Goal: Task Accomplishment & Management: Contribute content

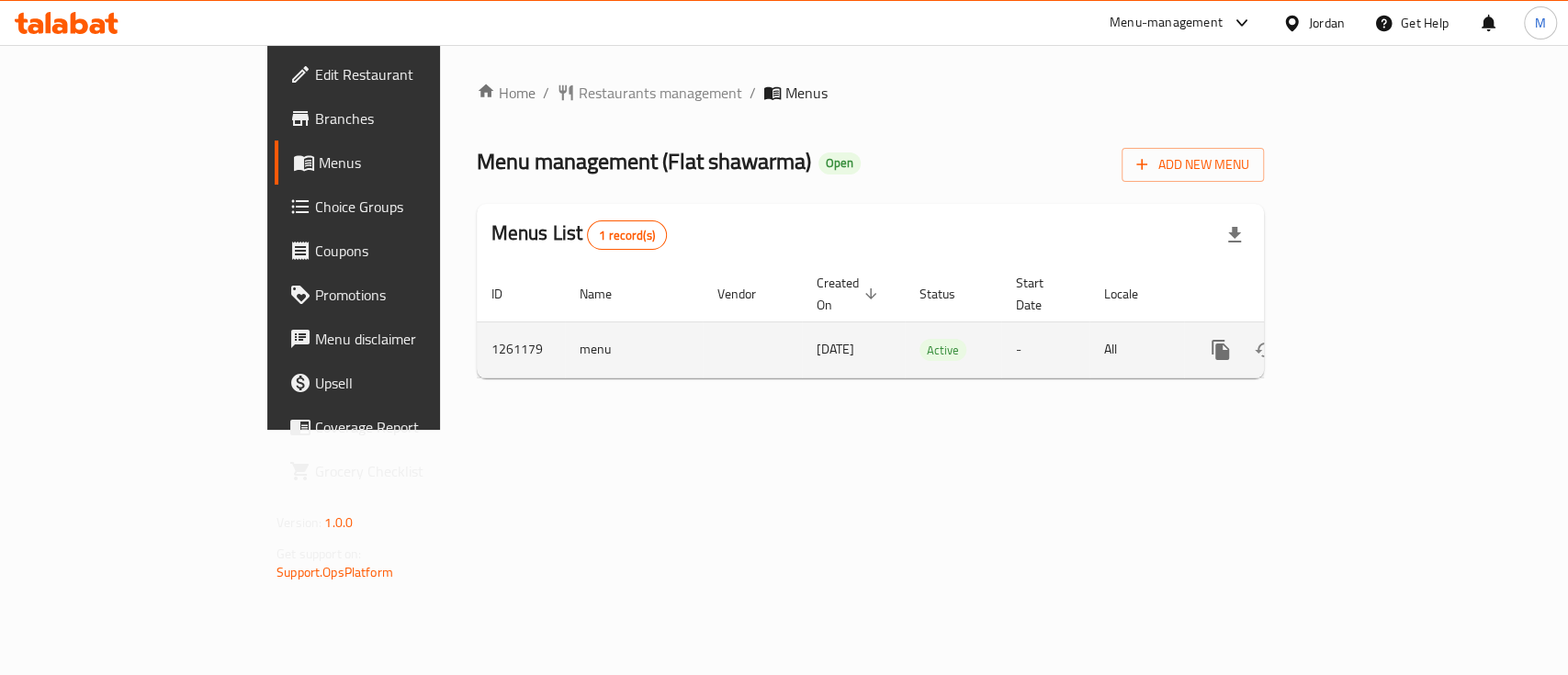
click at [1364, 339] on icon "enhanced table" at bounding box center [1353, 351] width 22 height 22
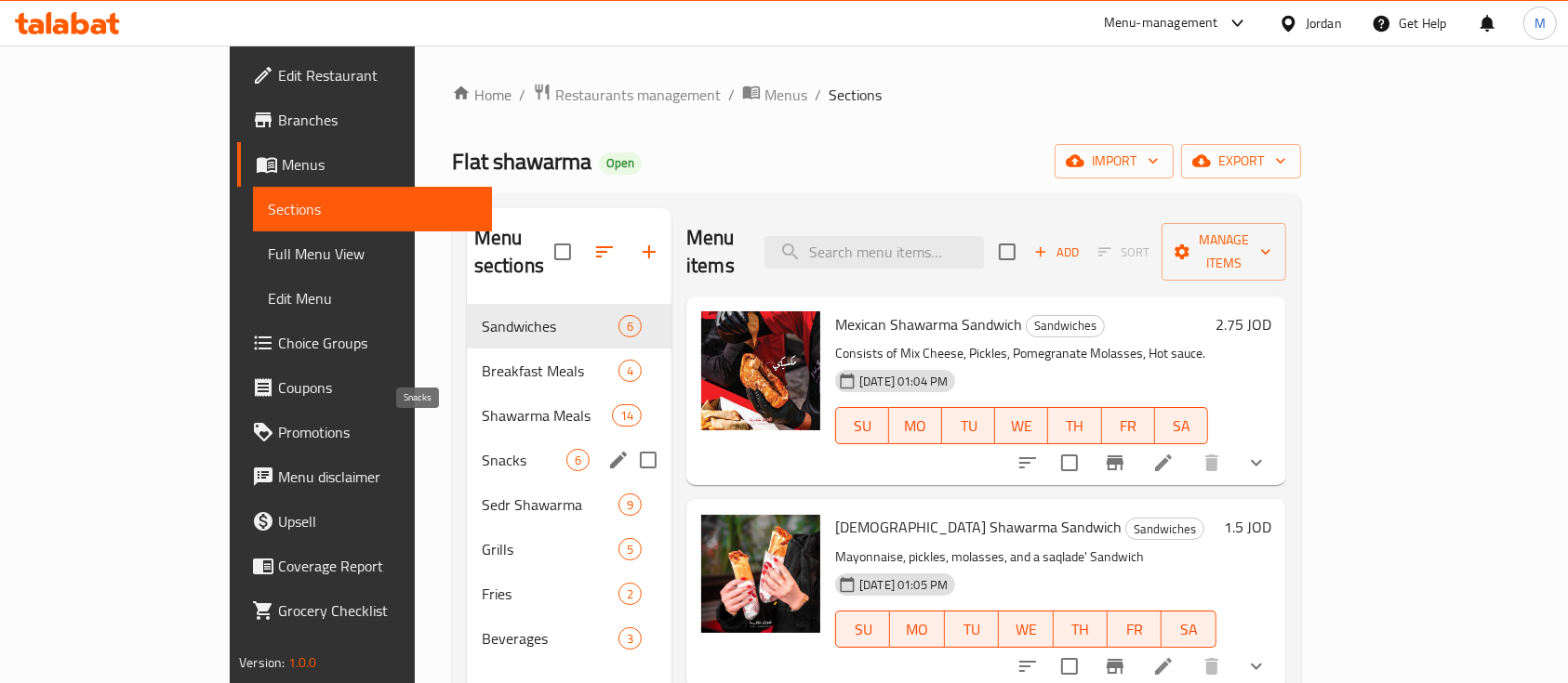
click at [482, 449] on span "Snacks" at bounding box center [524, 460] width 85 height 23
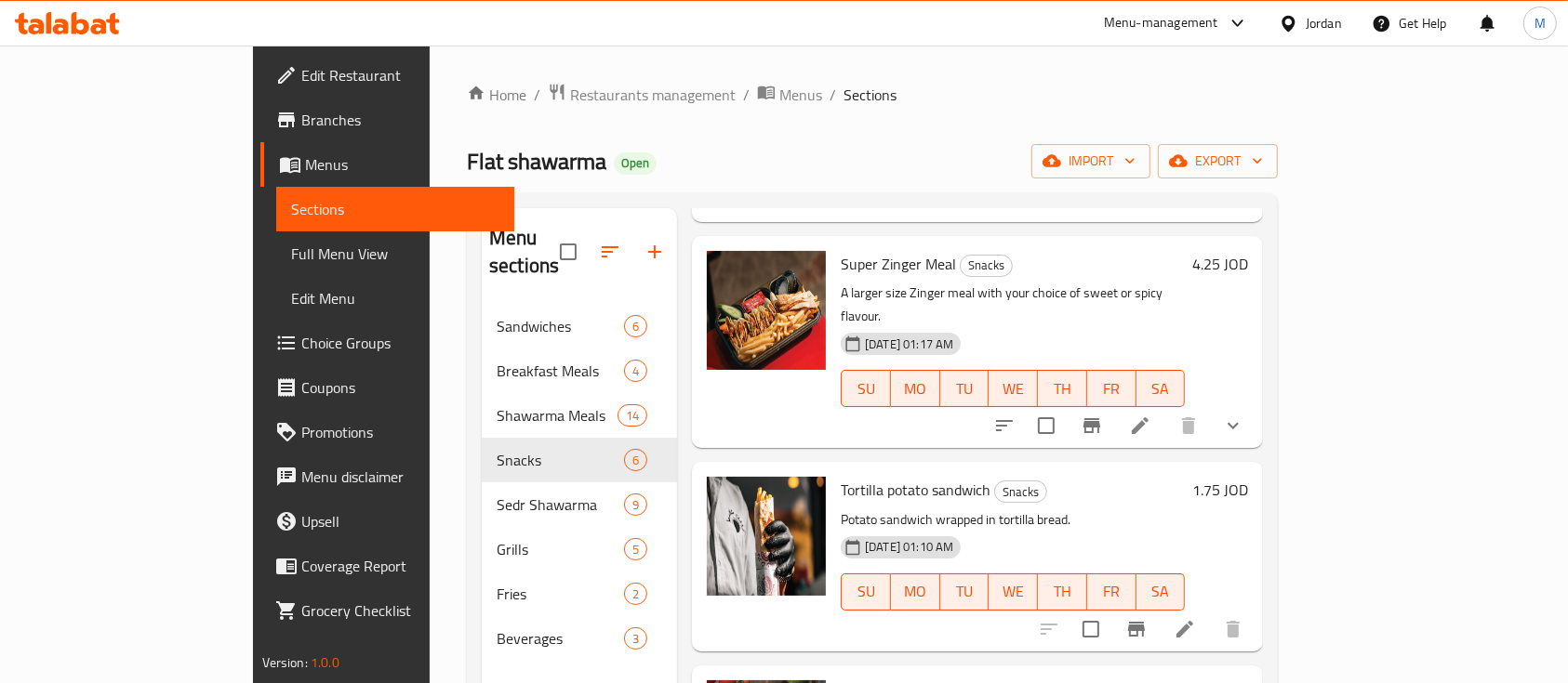
scroll to position [457, 0]
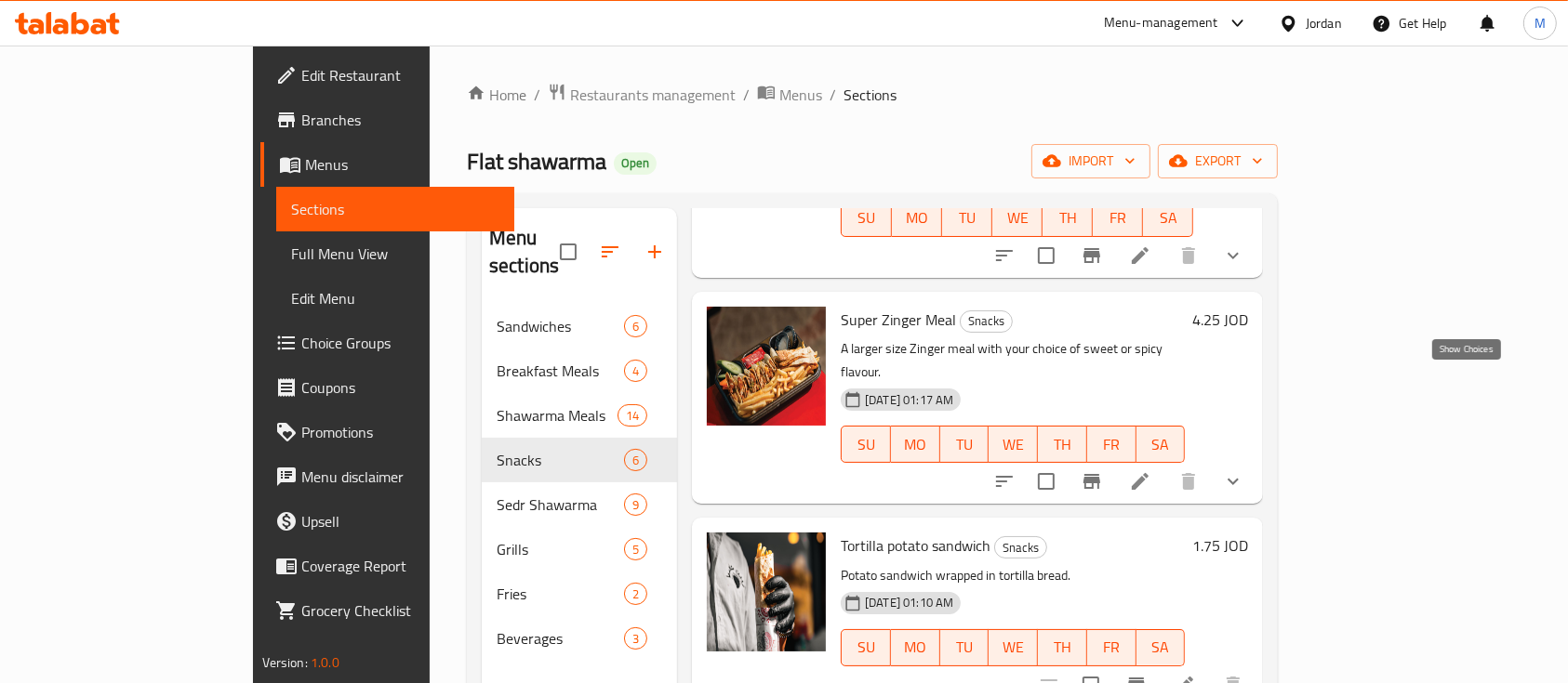
click at [1244, 470] on icon "show more" at bounding box center [1233, 482] width 23 height 23
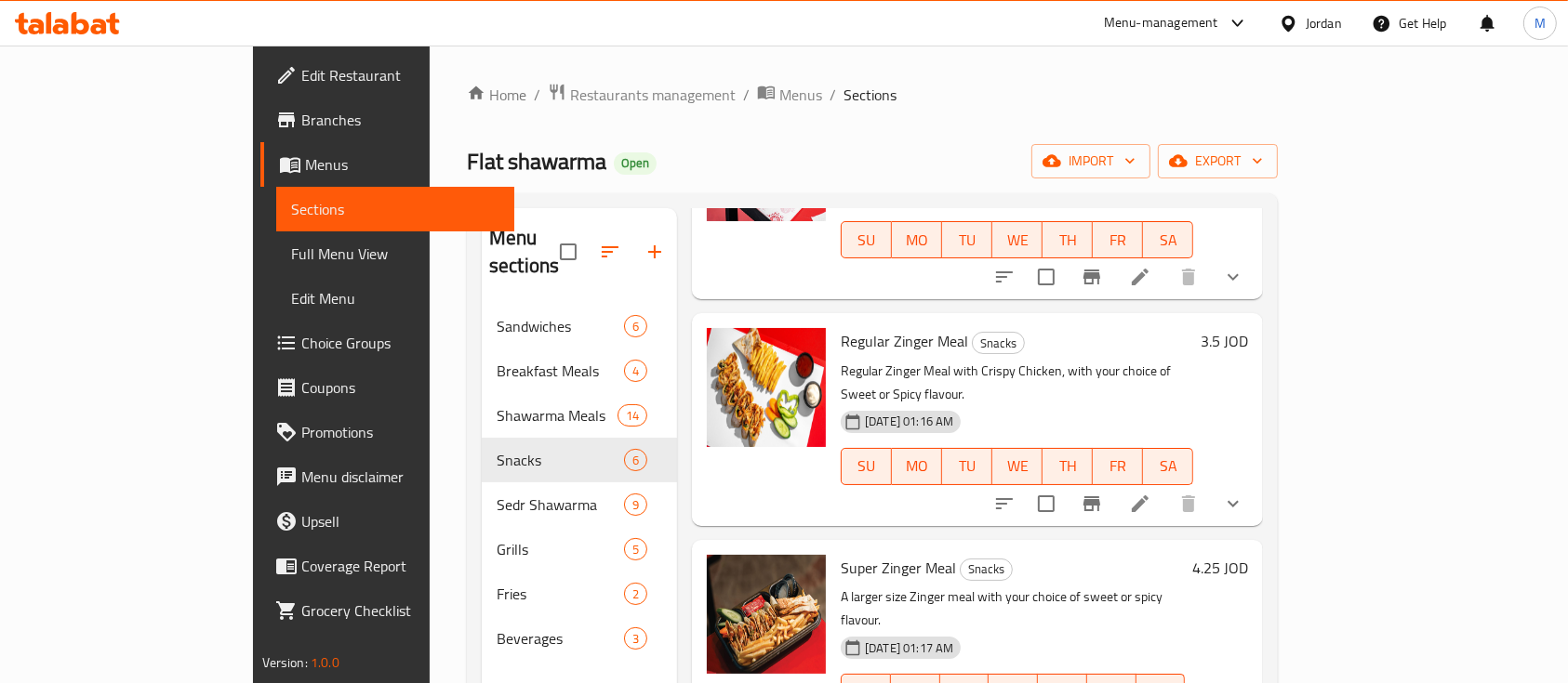
scroll to position [0, 0]
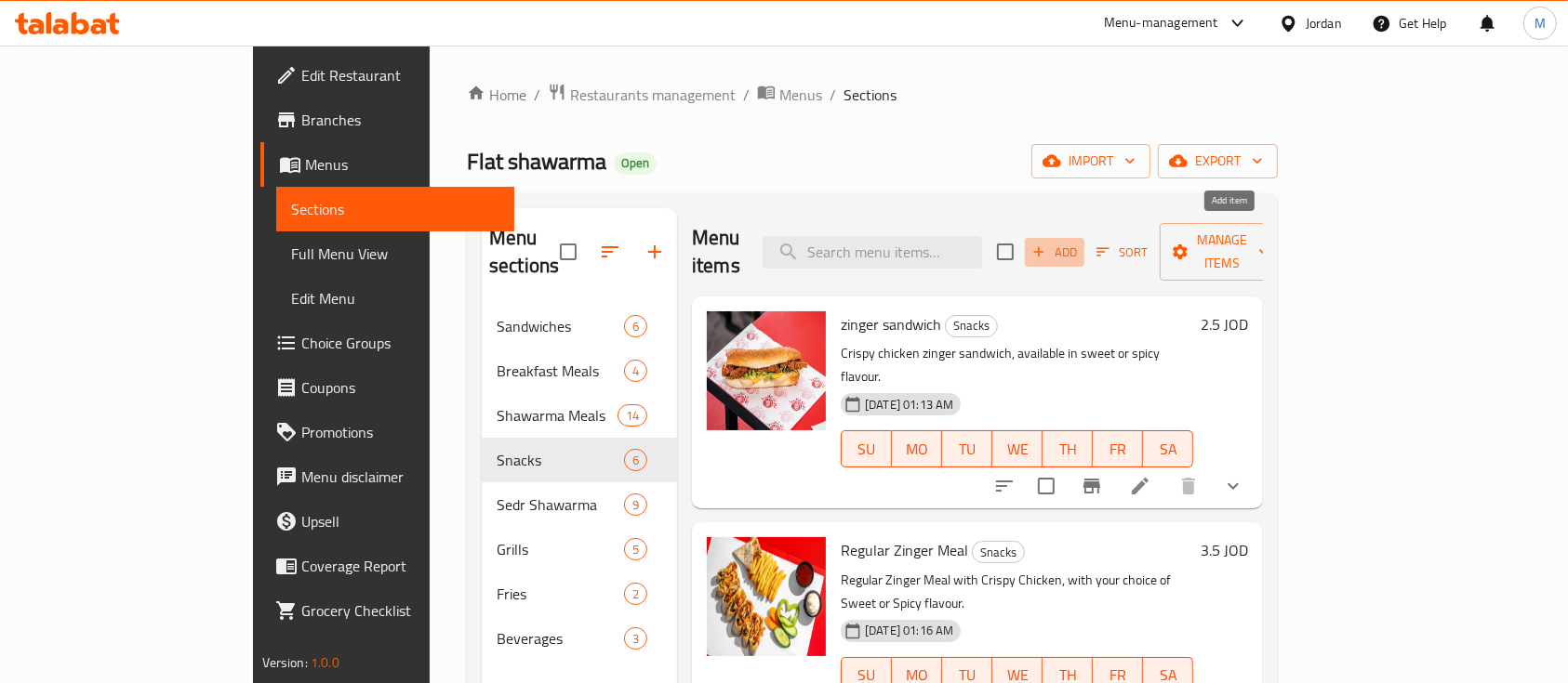
click at [1080, 242] on span "Add" at bounding box center [1054, 252] width 50 height 22
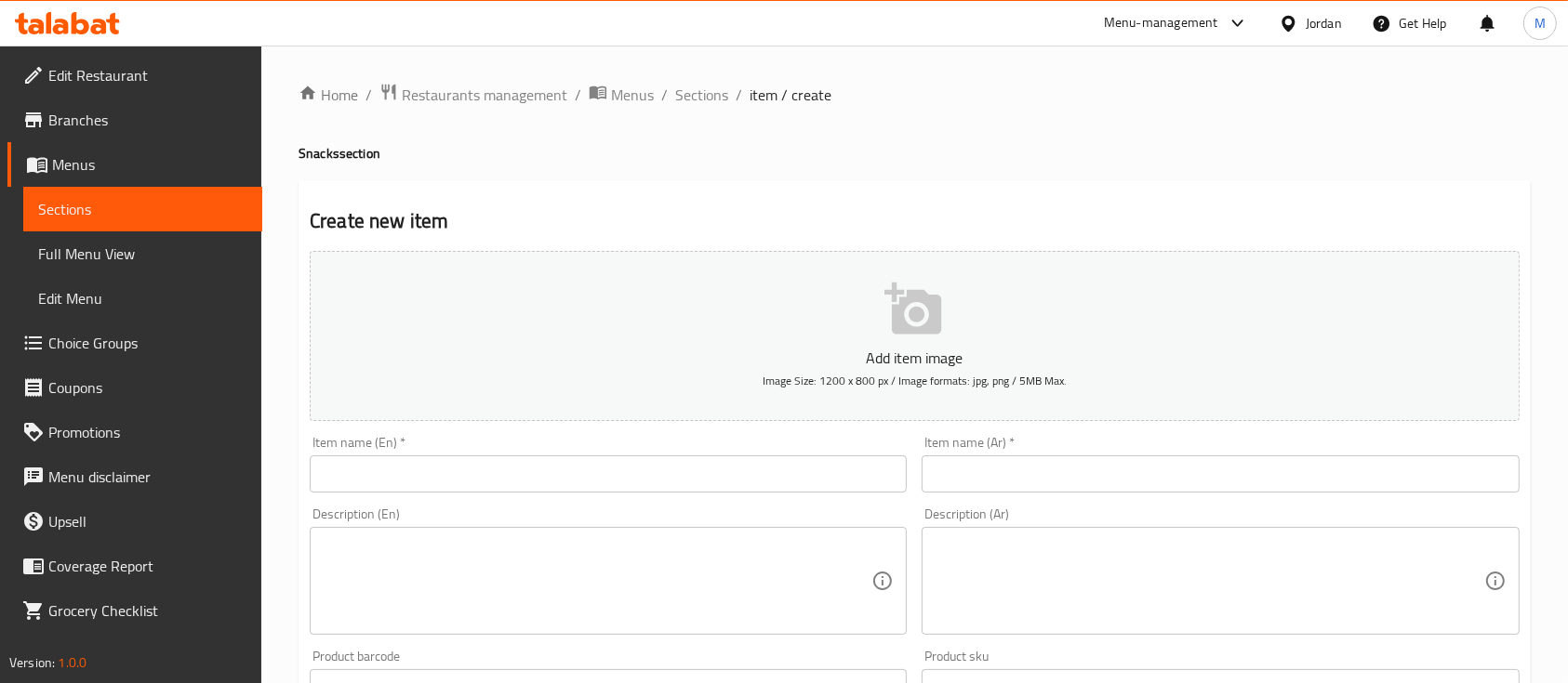
click at [1057, 467] on input "text" at bounding box center [1220, 474] width 597 height 38
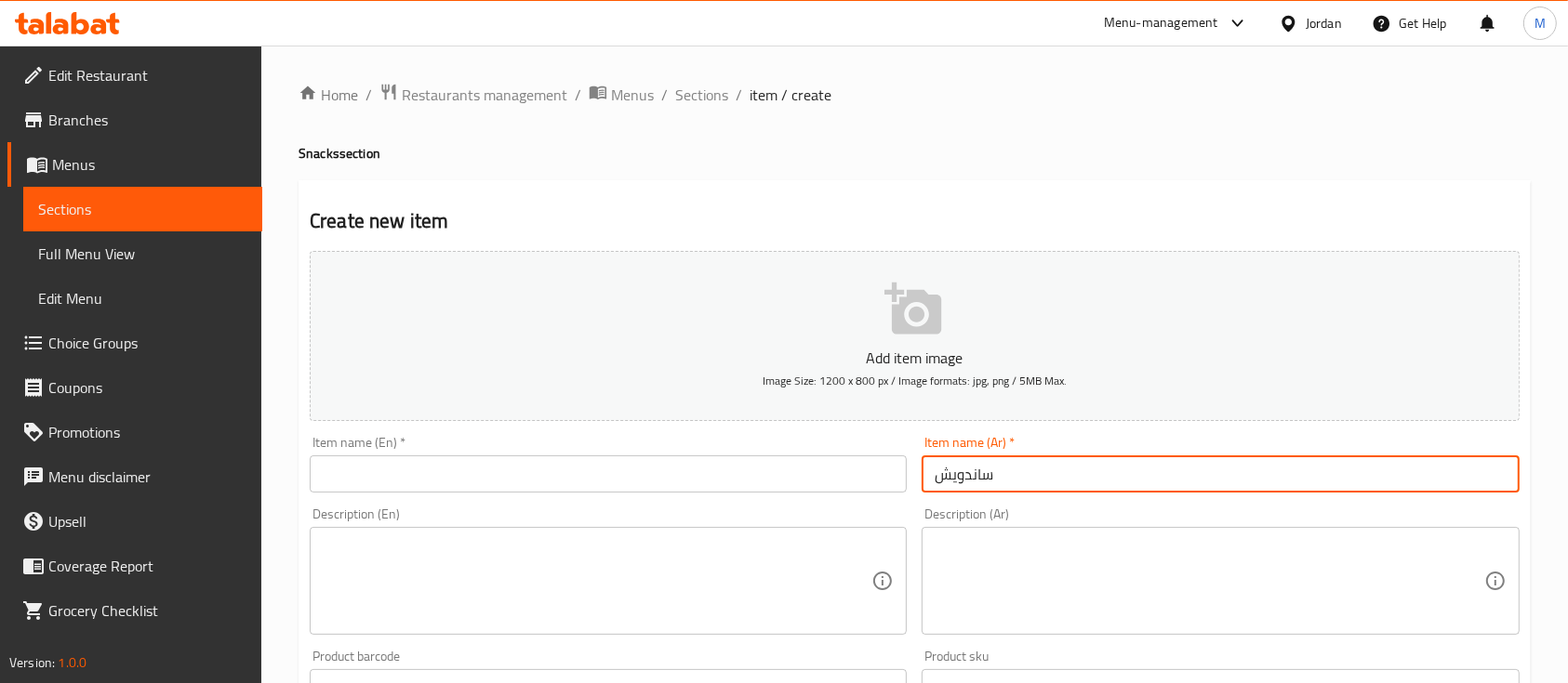
paste input "زنجر فلات"
type input "ساندويش زنجر فلات"
click at [587, 469] on input "text" at bounding box center [608, 474] width 597 height 38
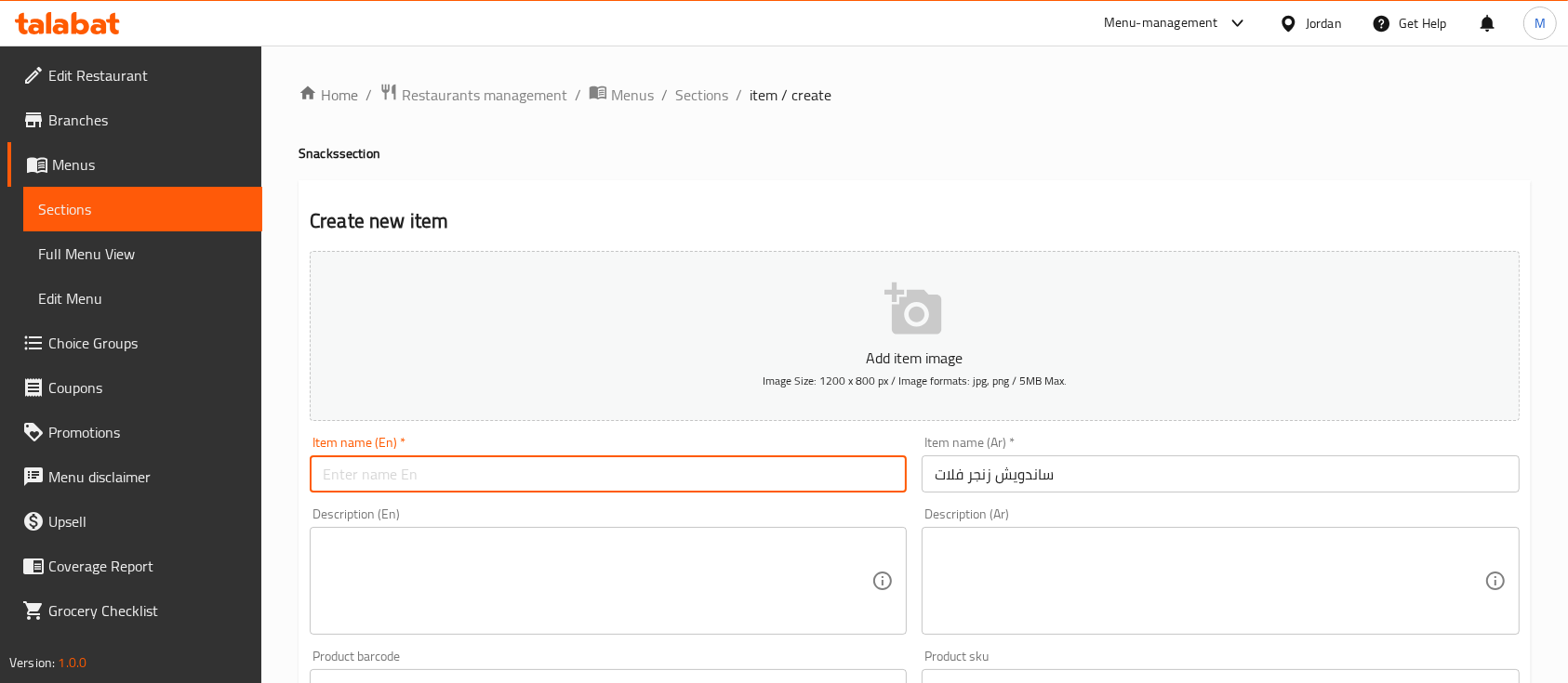
paste input "Flat zinger sandwich"
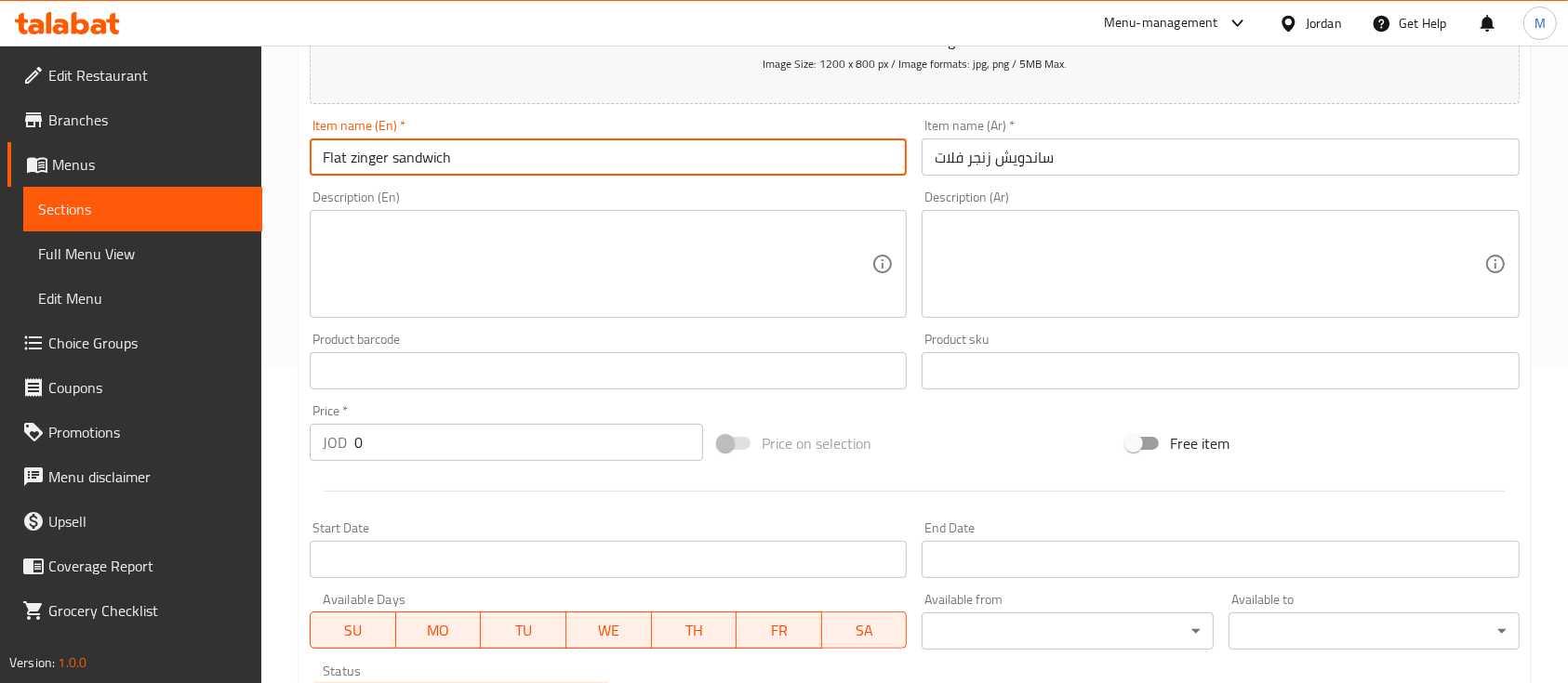
scroll to position [372, 0]
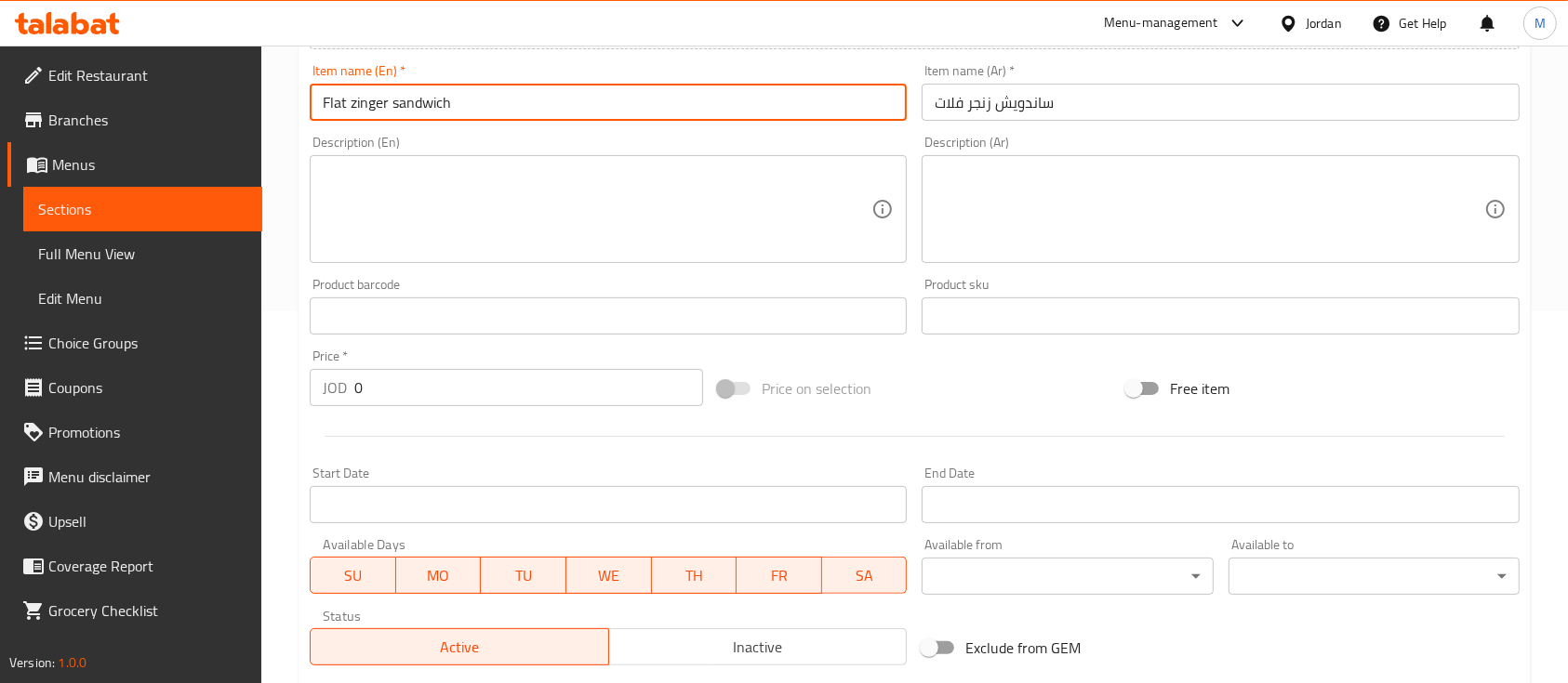
type input "Flat zinger sandwich"
click at [1002, 396] on div "Price on selection" at bounding box center [915, 388] width 408 height 50
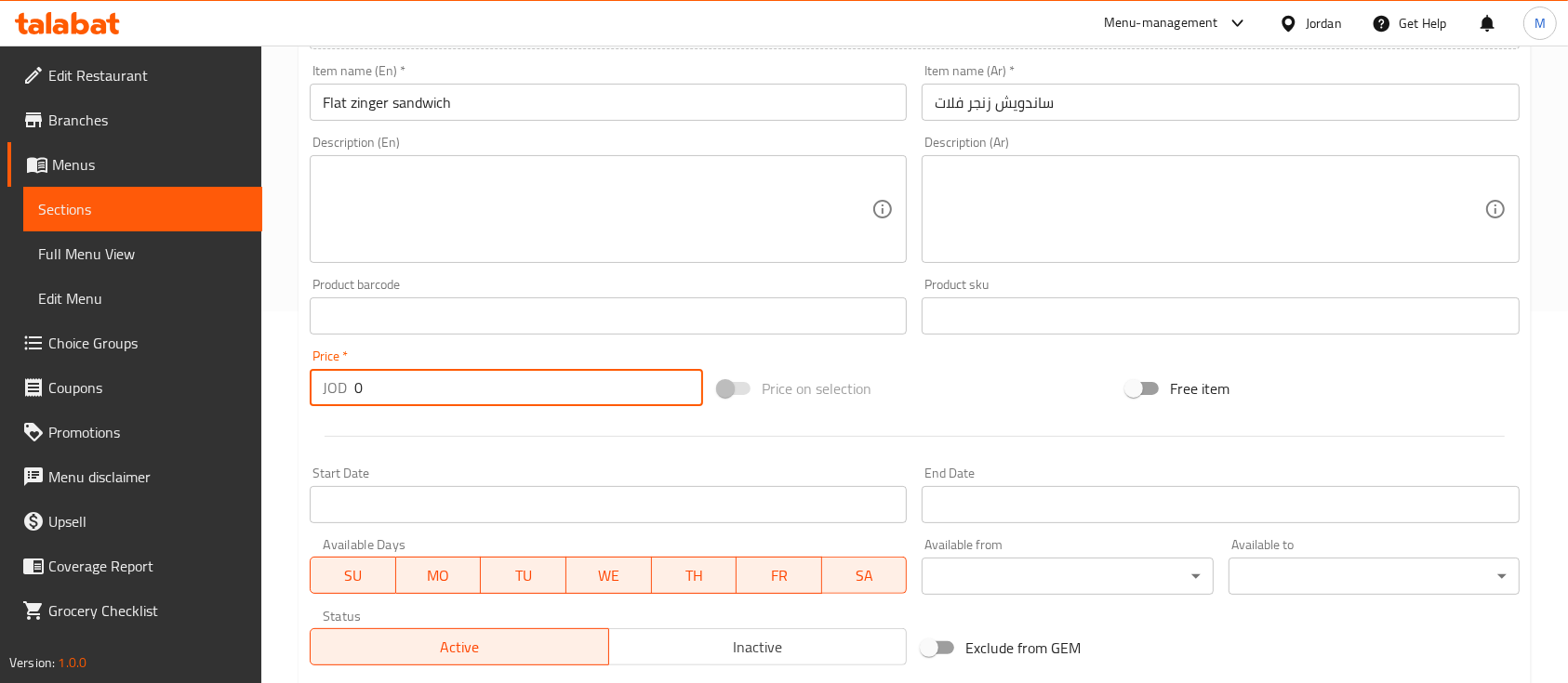
drag, startPoint x: 380, startPoint y: 396, endPoint x: 341, endPoint y: 401, distance: 39.3
click at [341, 401] on div "JOD 0 Price *" at bounding box center [506, 388] width 393 height 38
type input "2.25"
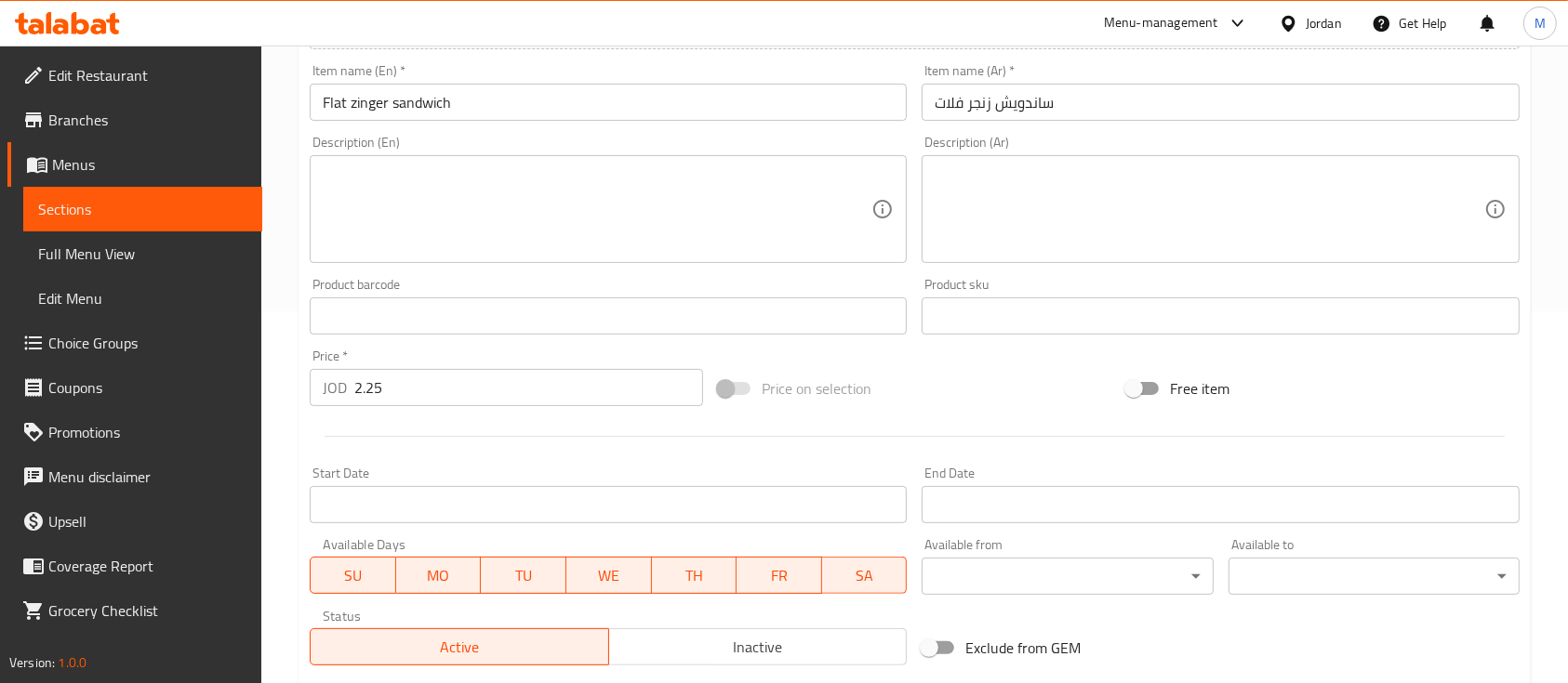
click at [326, 426] on div at bounding box center [914, 437] width 1224 height 45
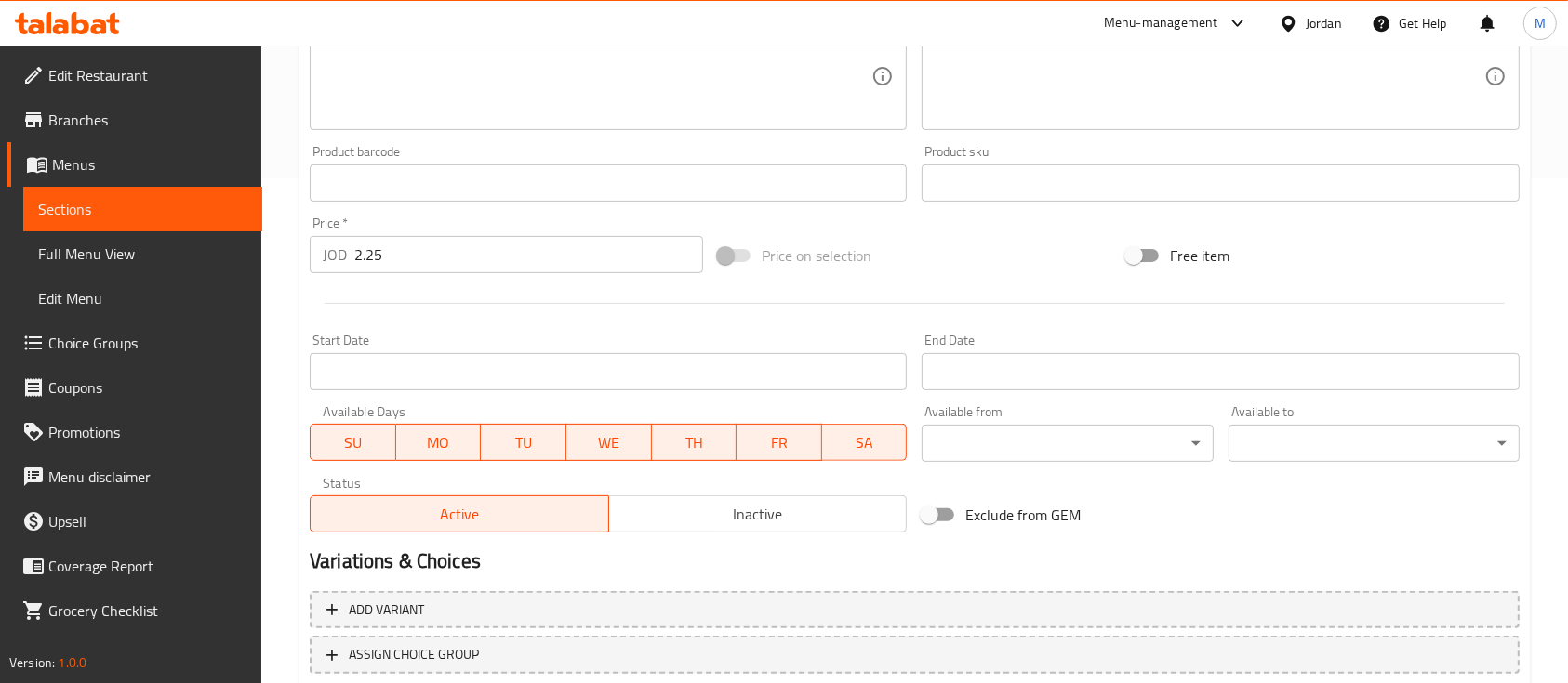
scroll to position [630, 0]
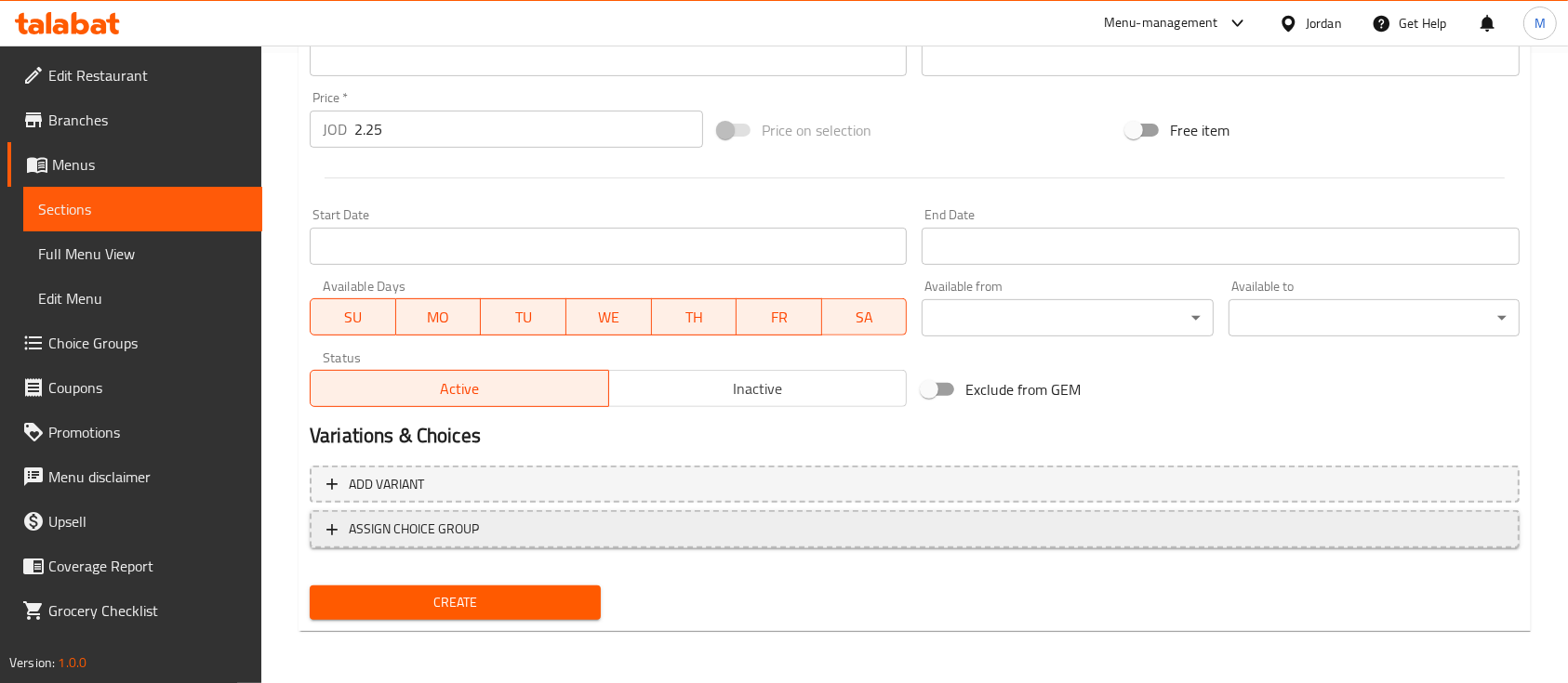
click at [684, 531] on span "ASSIGN CHOICE GROUP" at bounding box center [915, 529] width 1176 height 24
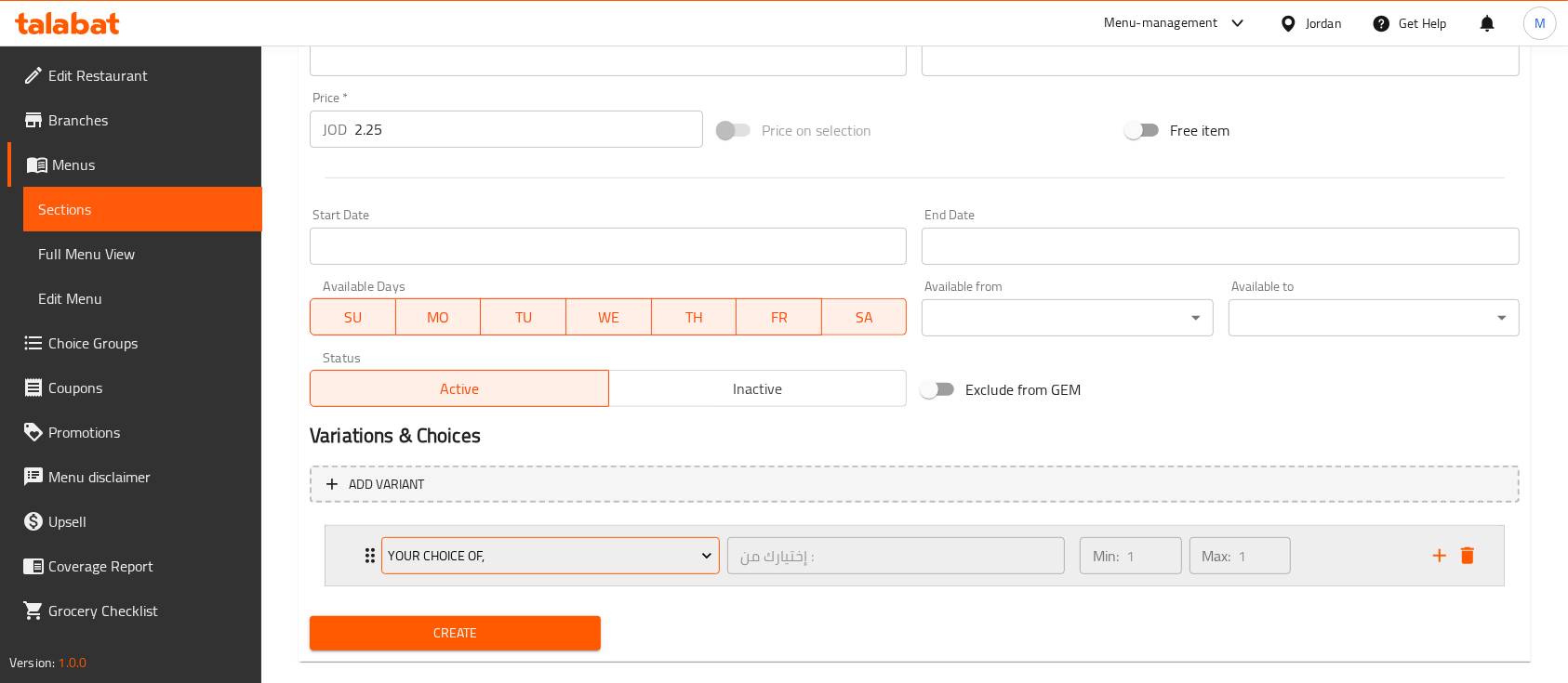
click at [655, 560] on span "YOUR CHOICE OF," at bounding box center [550, 556] width 325 height 24
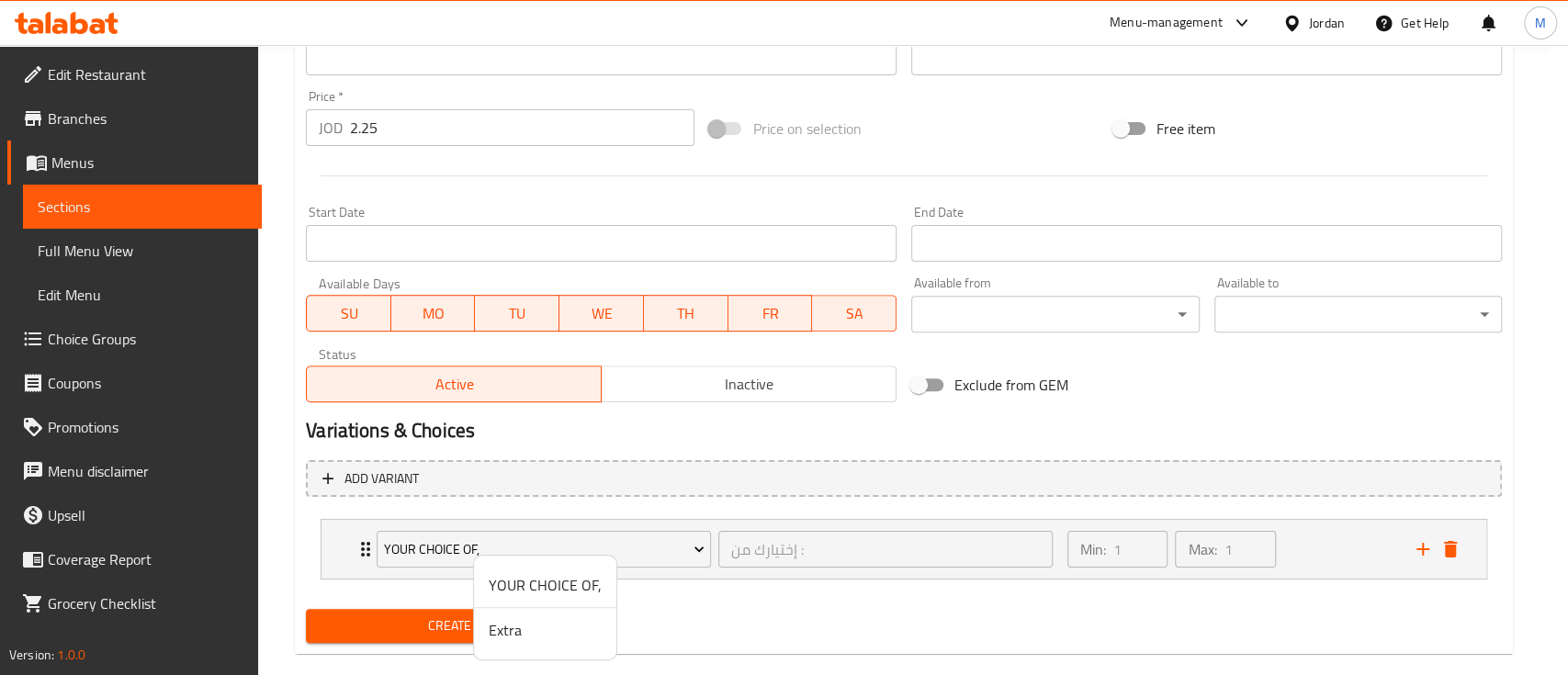
click at [890, 584] on div at bounding box center [784, 338] width 1568 height 675
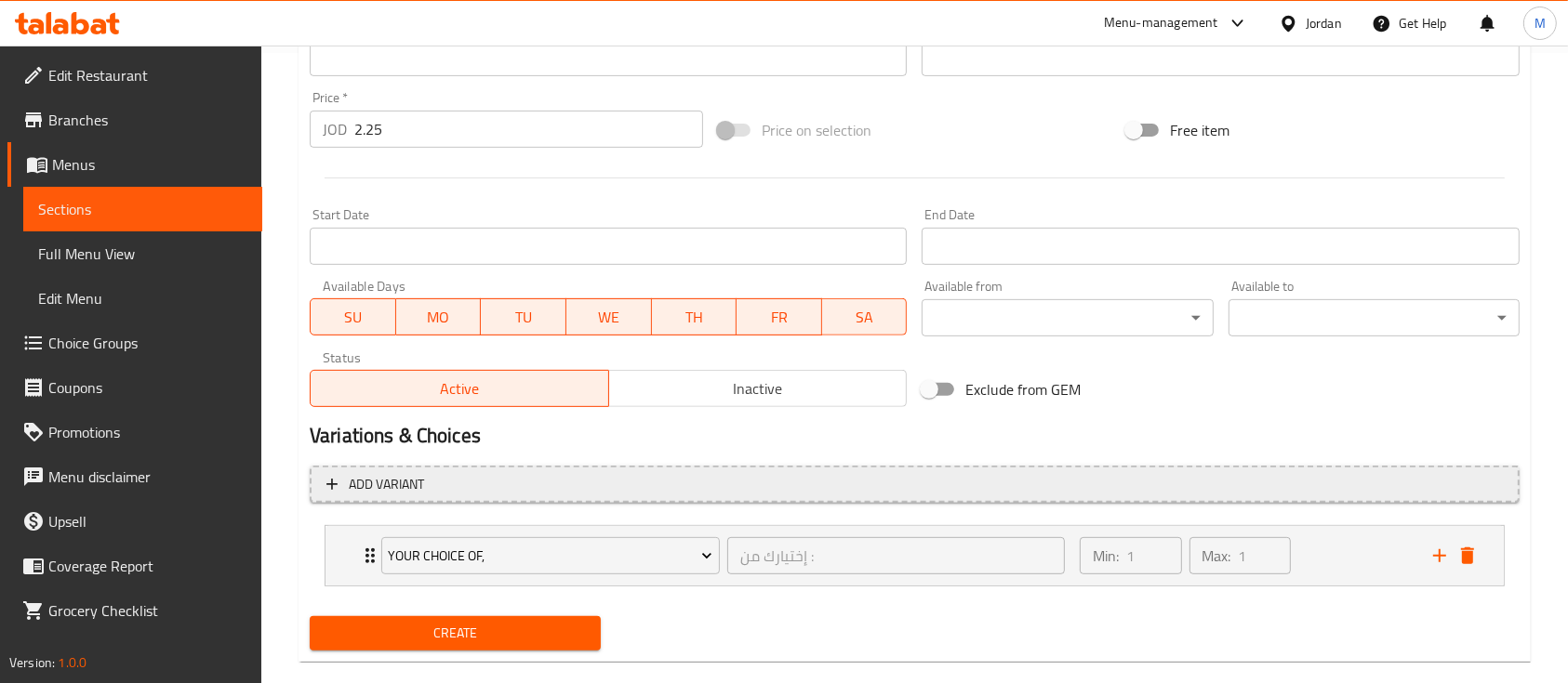
click at [1244, 475] on span "Add variant" at bounding box center [915, 484] width 1176 height 24
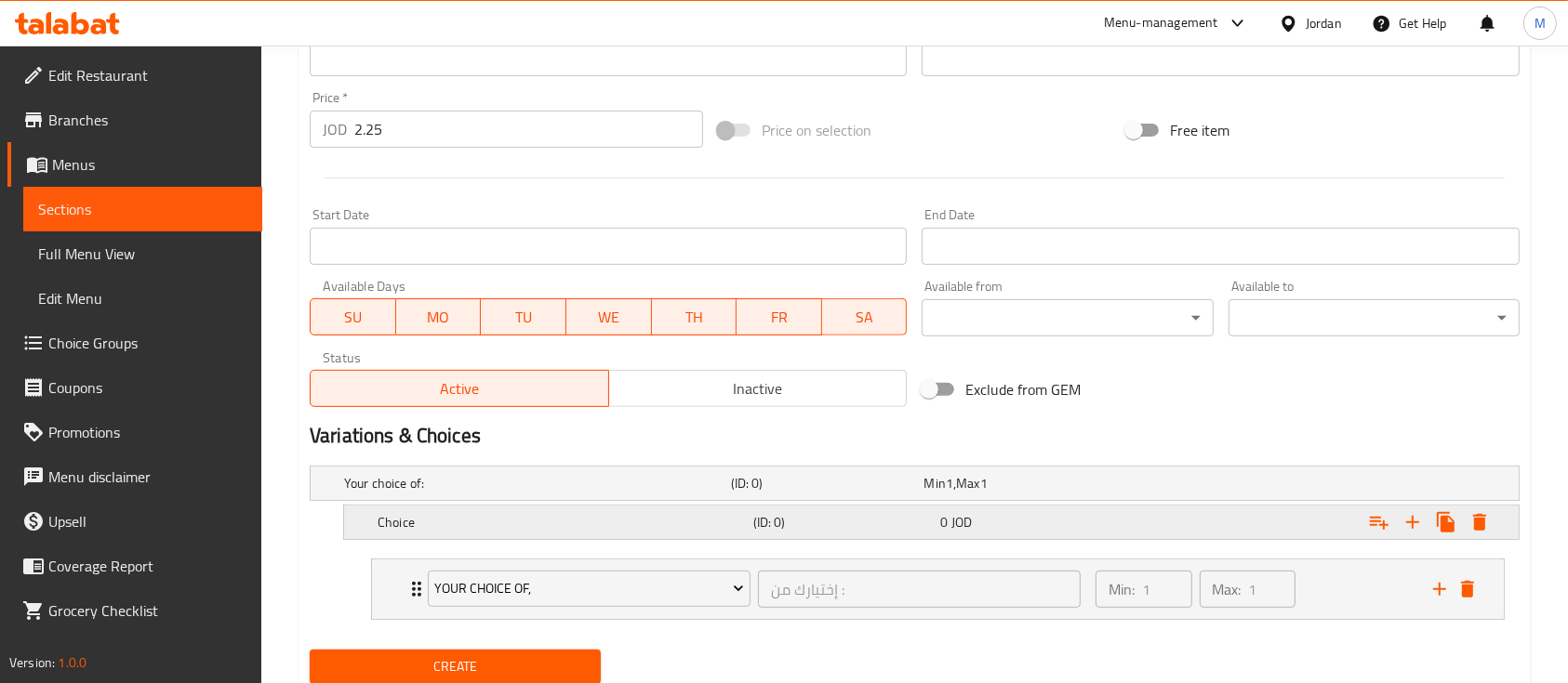
click at [867, 497] on div "(ID: 0)" at bounding box center [824, 484] width 193 height 26
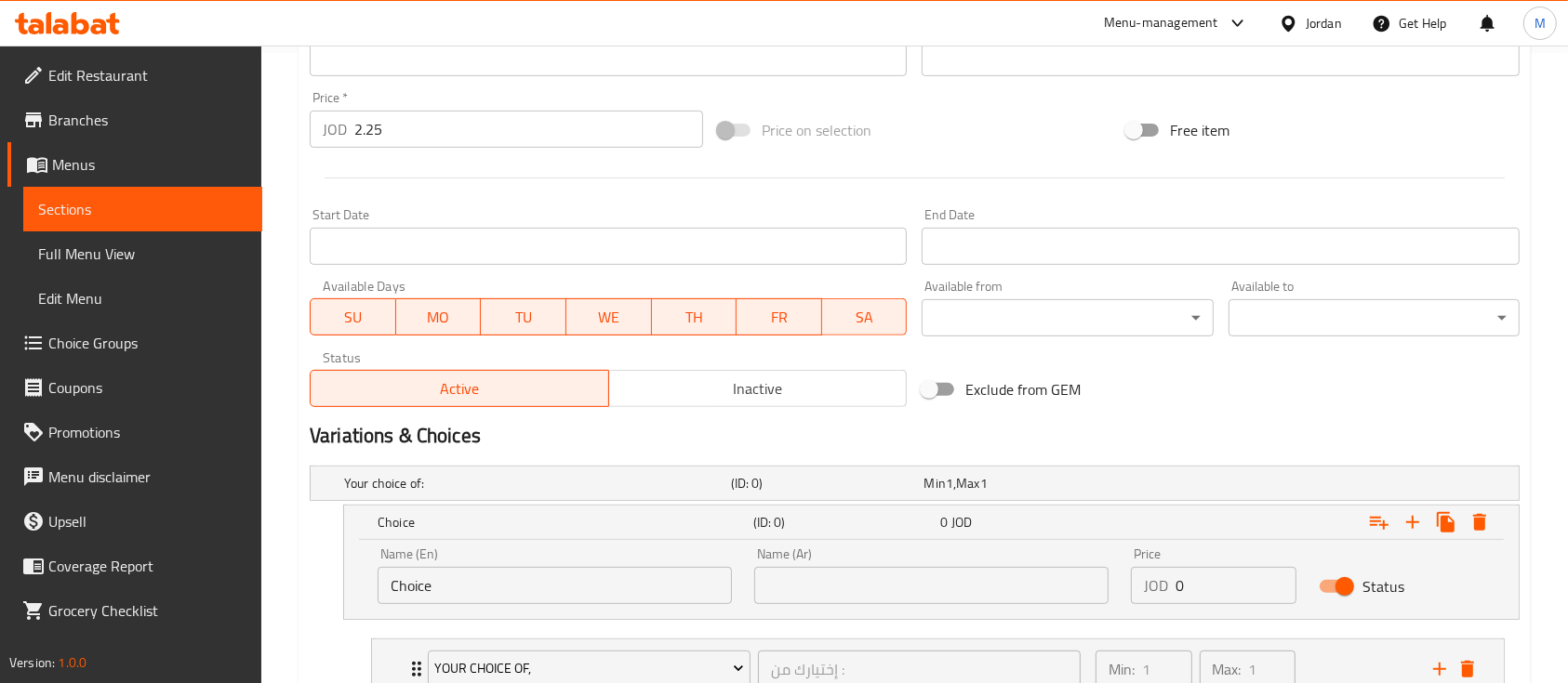
click at [657, 574] on input "Choice" at bounding box center [554, 586] width 354 height 38
click at [1489, 516] on icon "Expand" at bounding box center [1480, 522] width 23 height 23
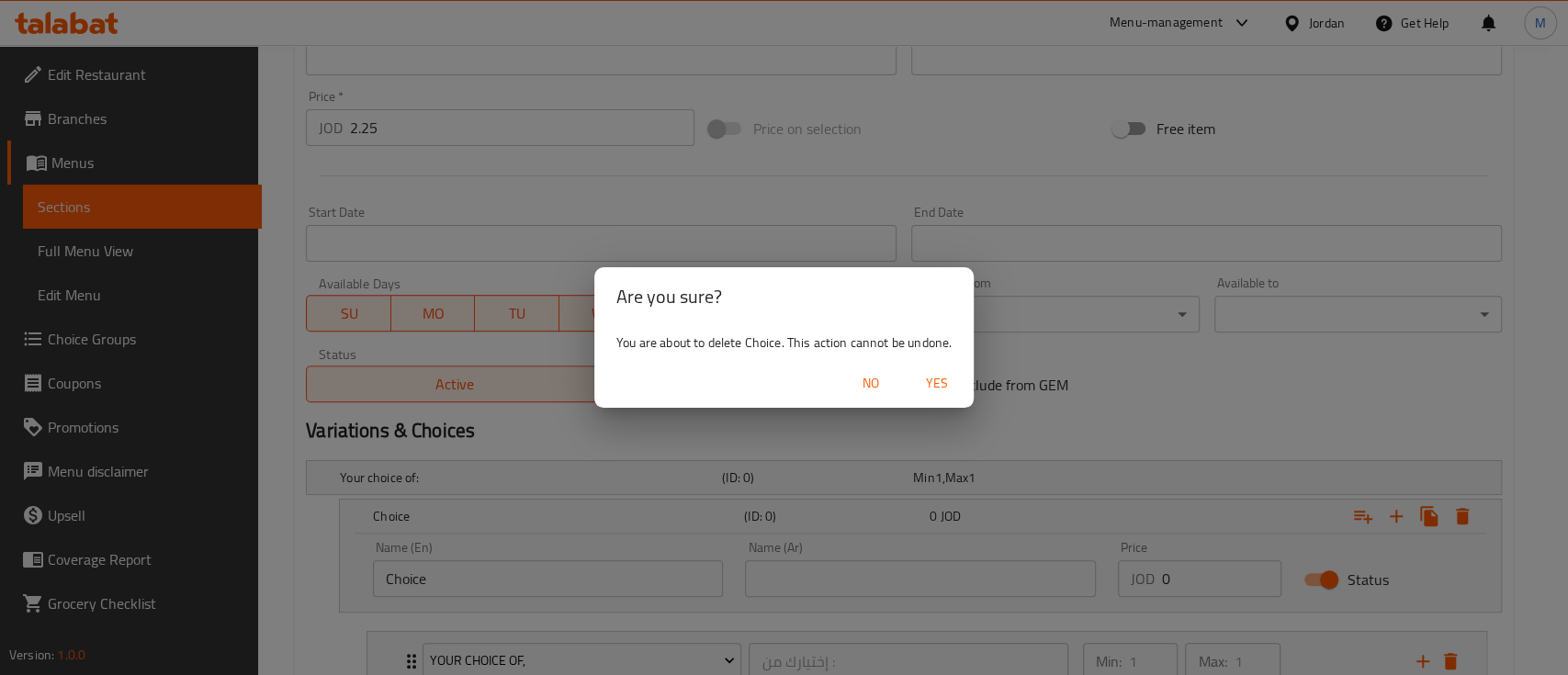
click at [927, 384] on span "Yes" at bounding box center [937, 383] width 44 height 23
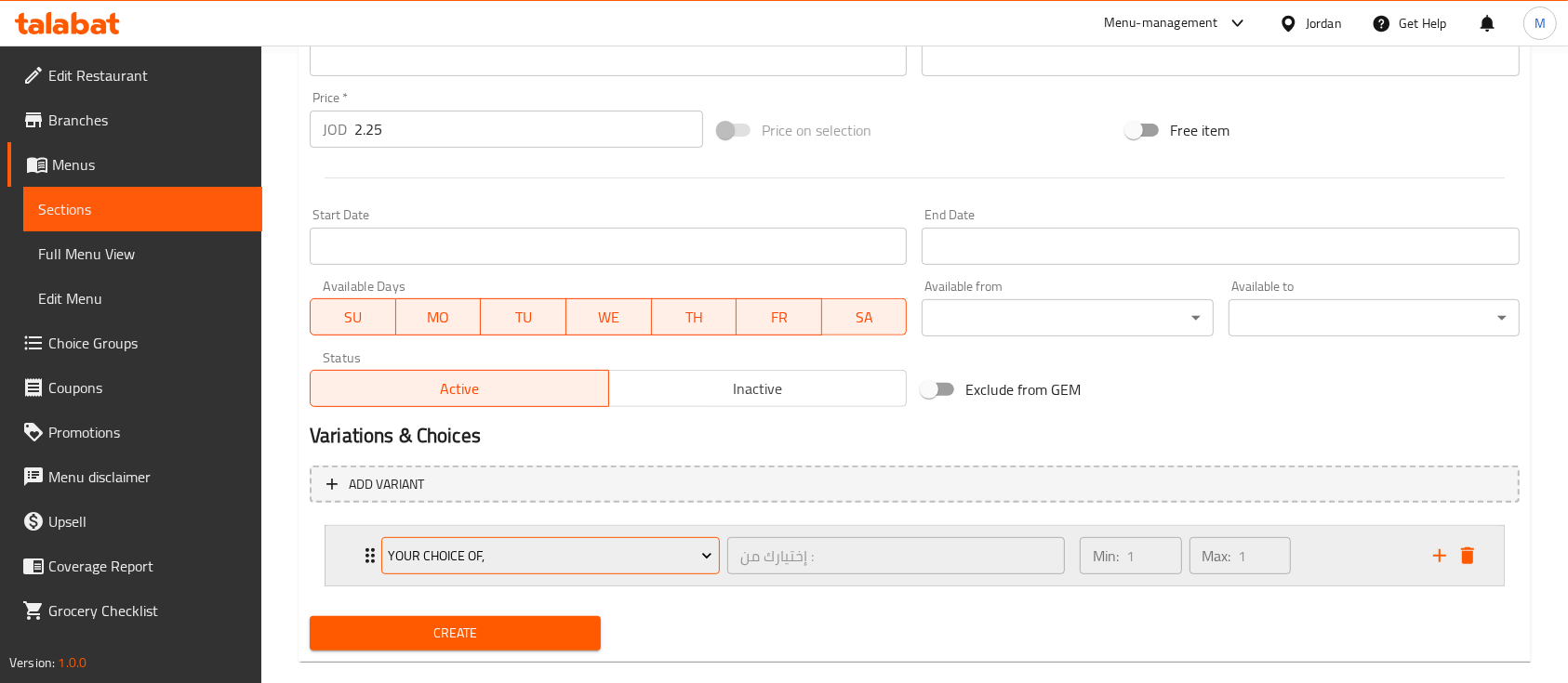
click at [589, 552] on span "YOUR CHOICE OF," at bounding box center [550, 556] width 325 height 24
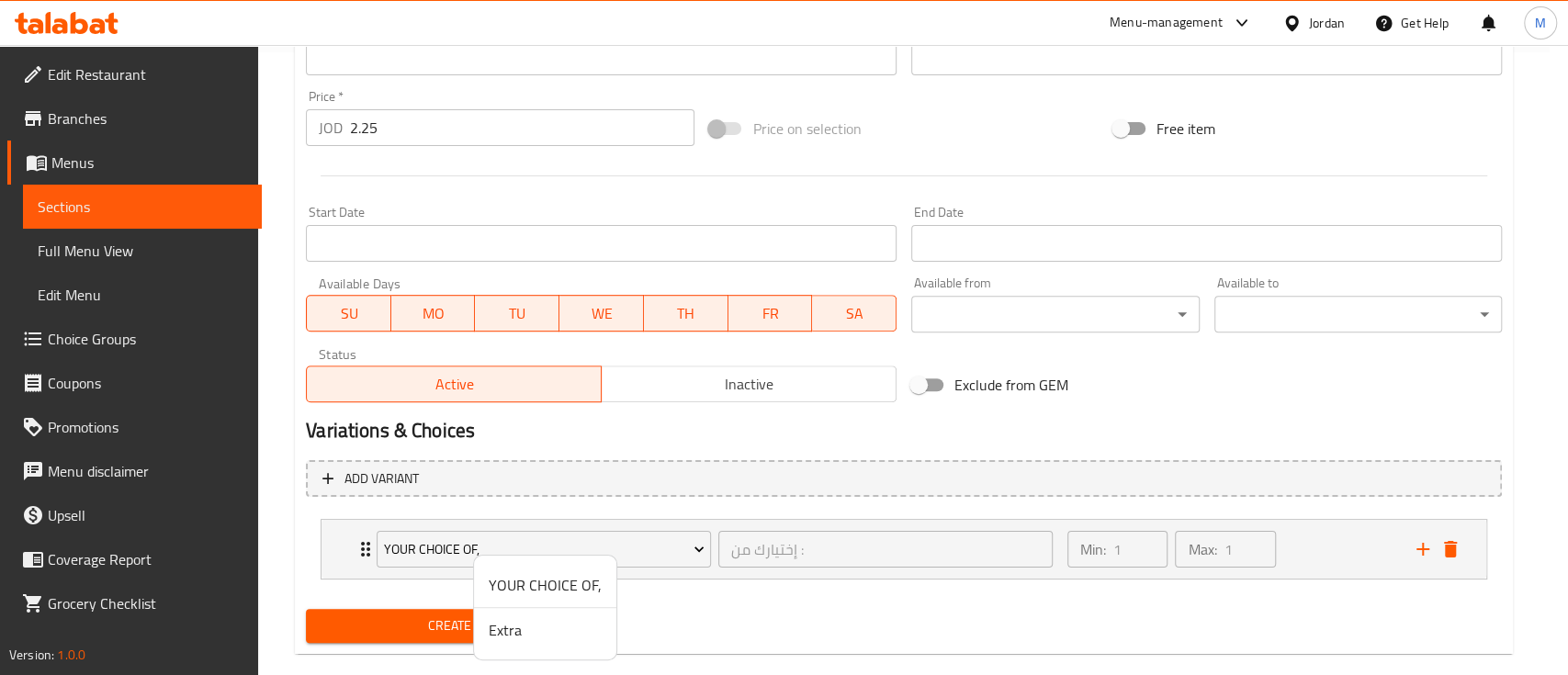
click at [555, 583] on span "YOUR CHOICE OF," at bounding box center [546, 585] width 113 height 22
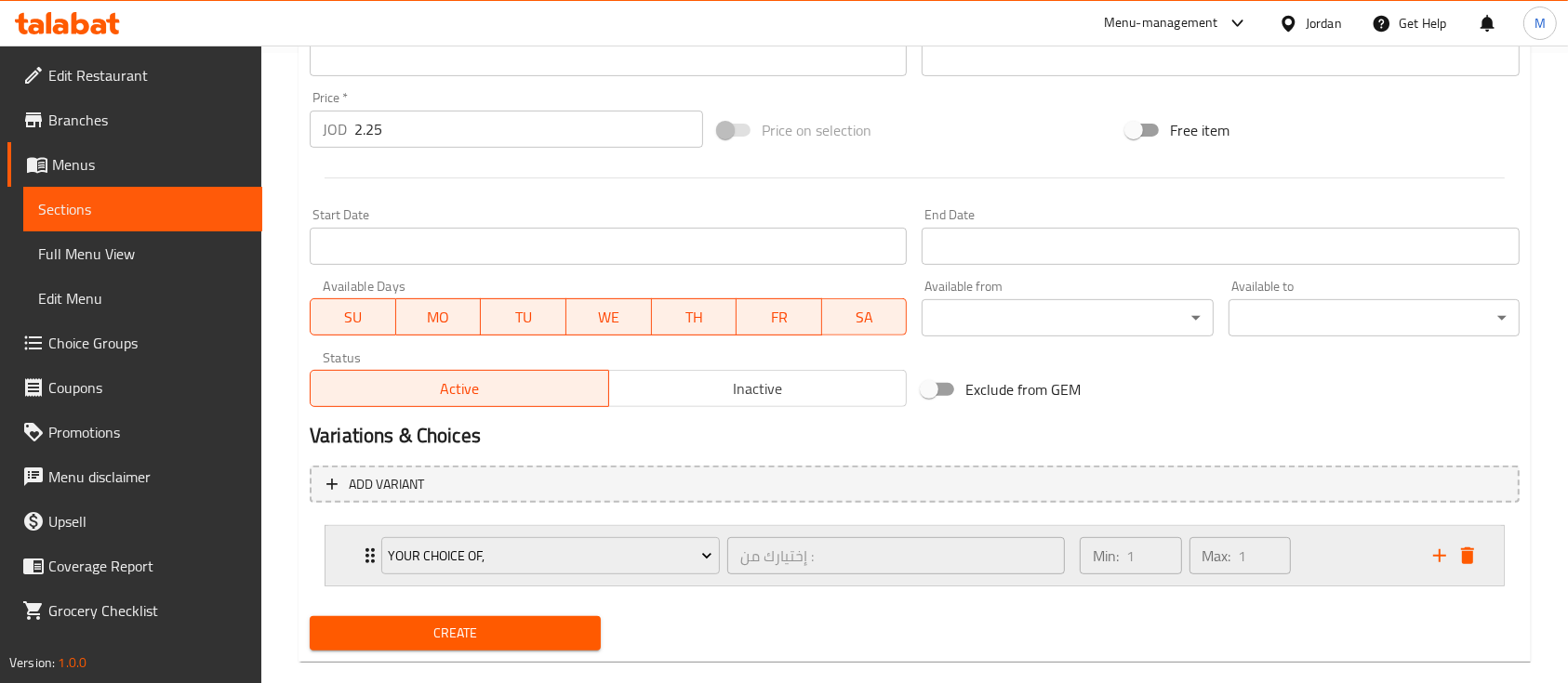
click at [1353, 565] on div "Min: 1 ​ Max: 1 ​" at bounding box center [1244, 555] width 353 height 59
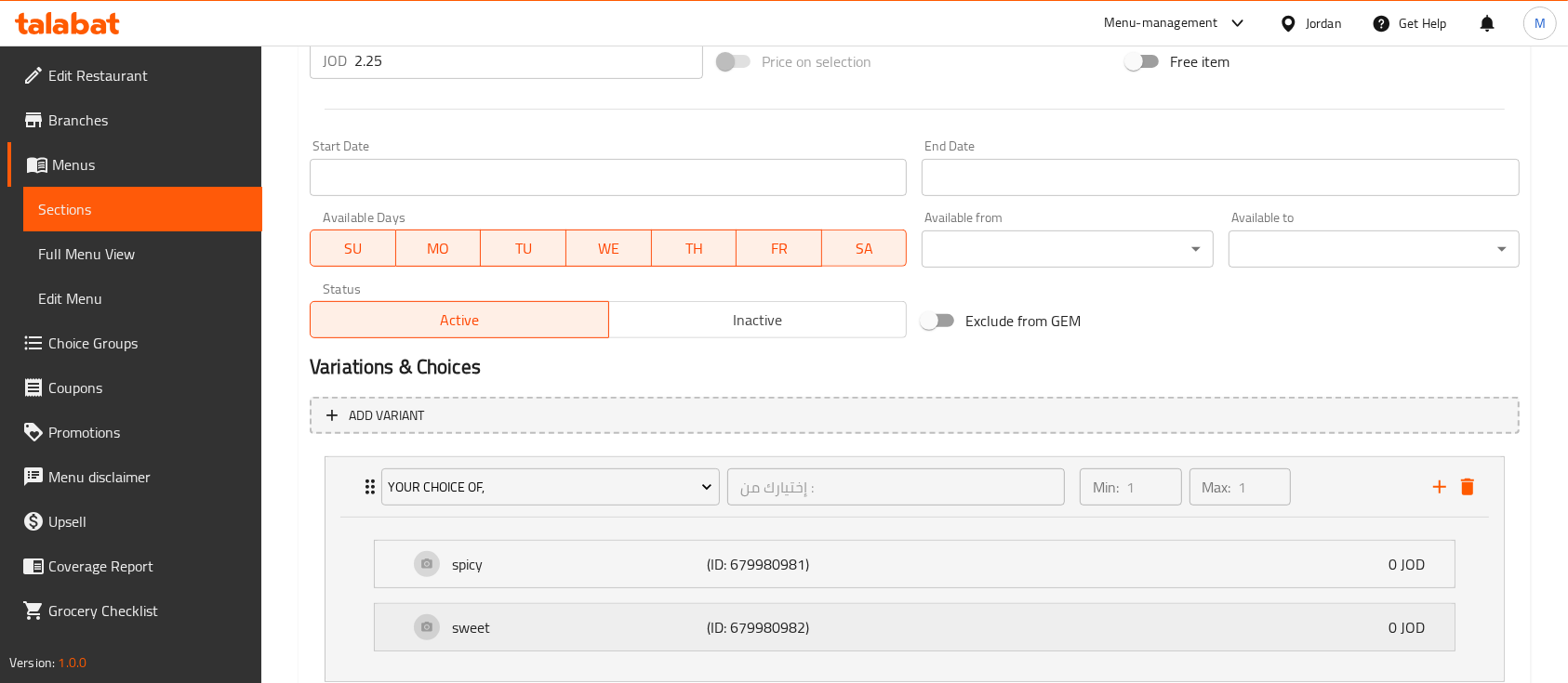
scroll to position [754, 0]
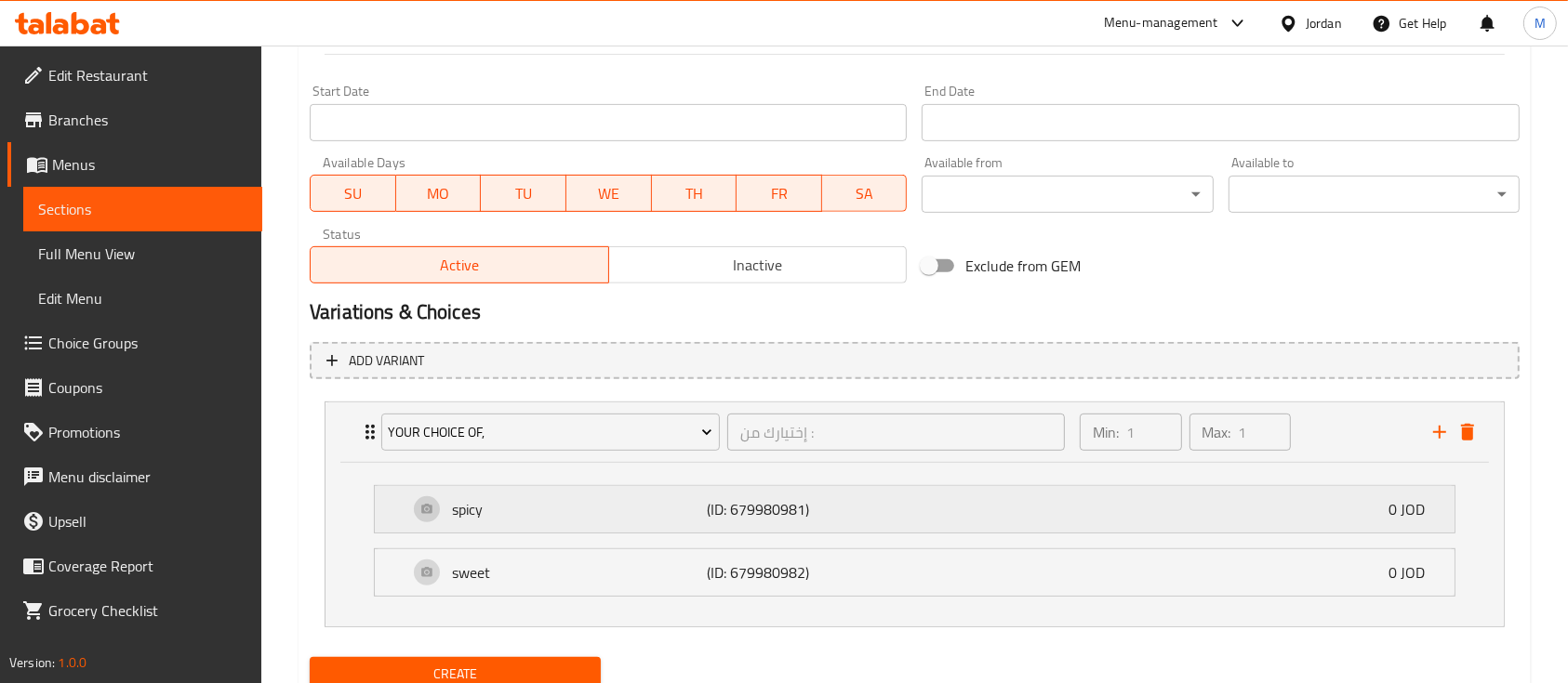
click at [966, 508] on div "spicy (ID: 679980981) 0 JOD" at bounding box center [920, 509] width 1024 height 46
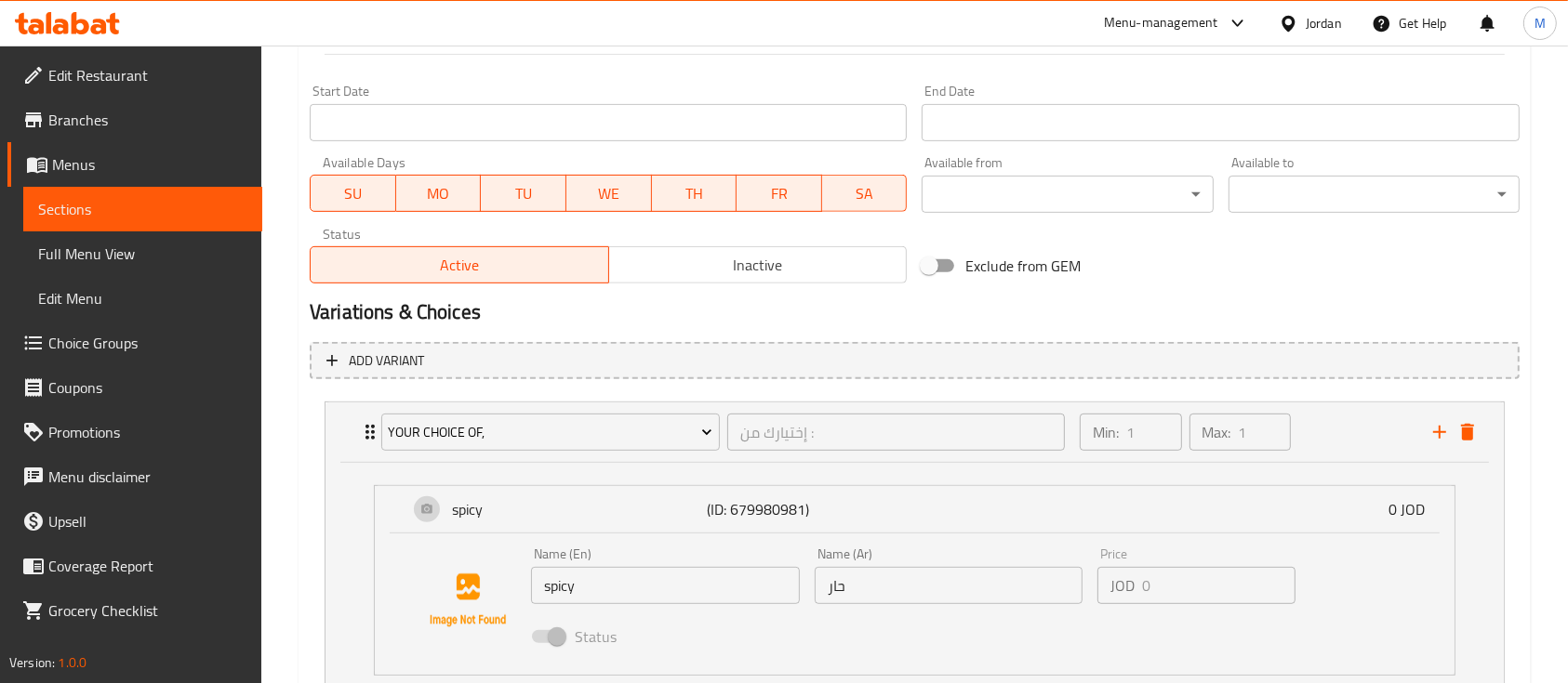
scroll to position [878, 0]
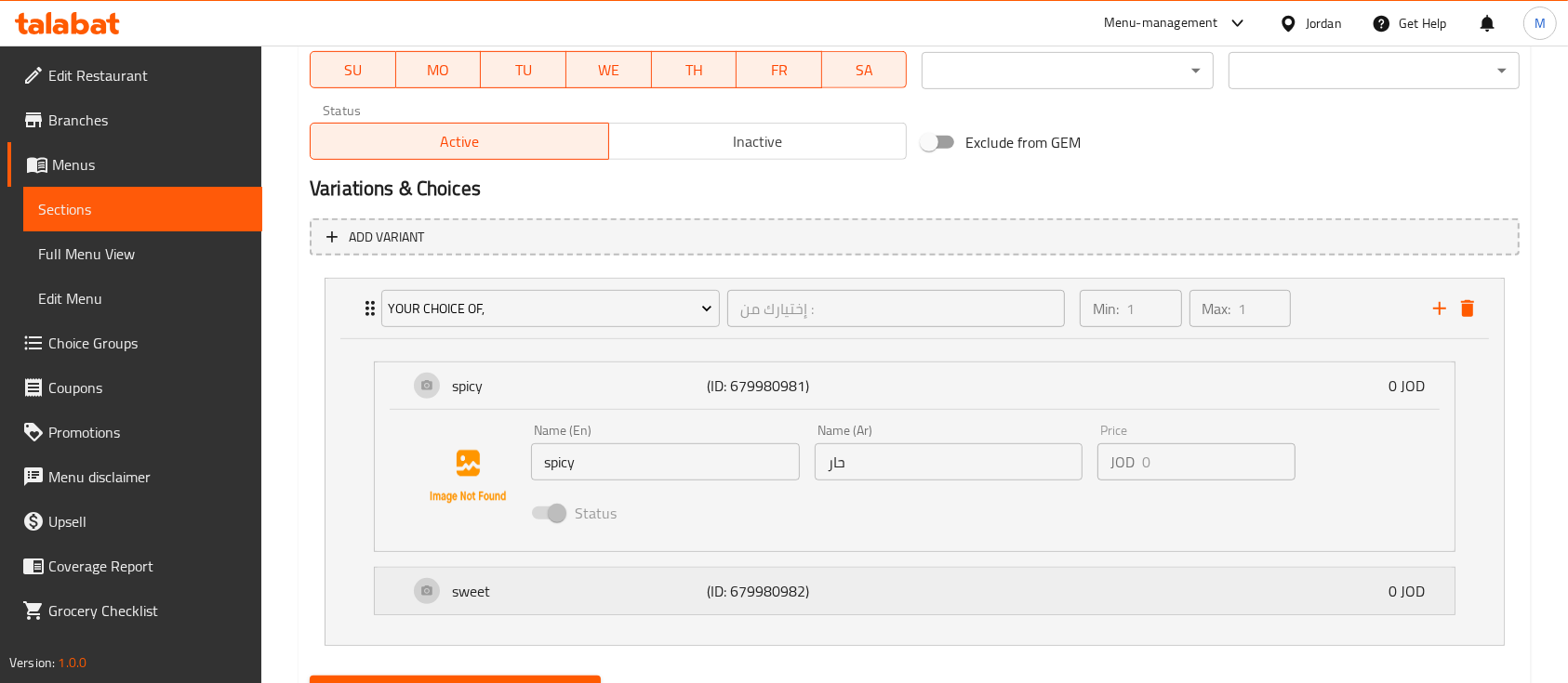
click at [888, 587] on div "sweet (ID: 679980982) 0 JOD" at bounding box center [920, 591] width 1024 height 46
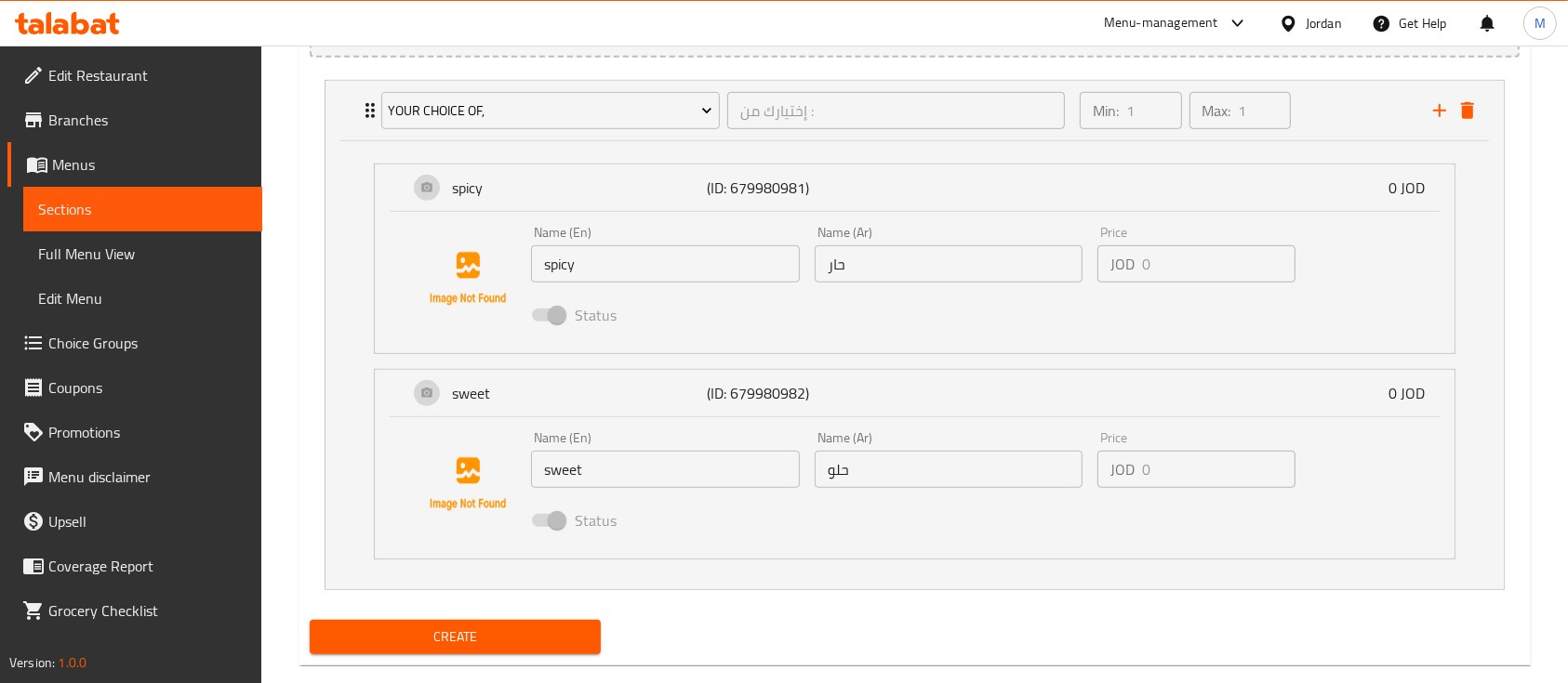
scroll to position [1109, 0]
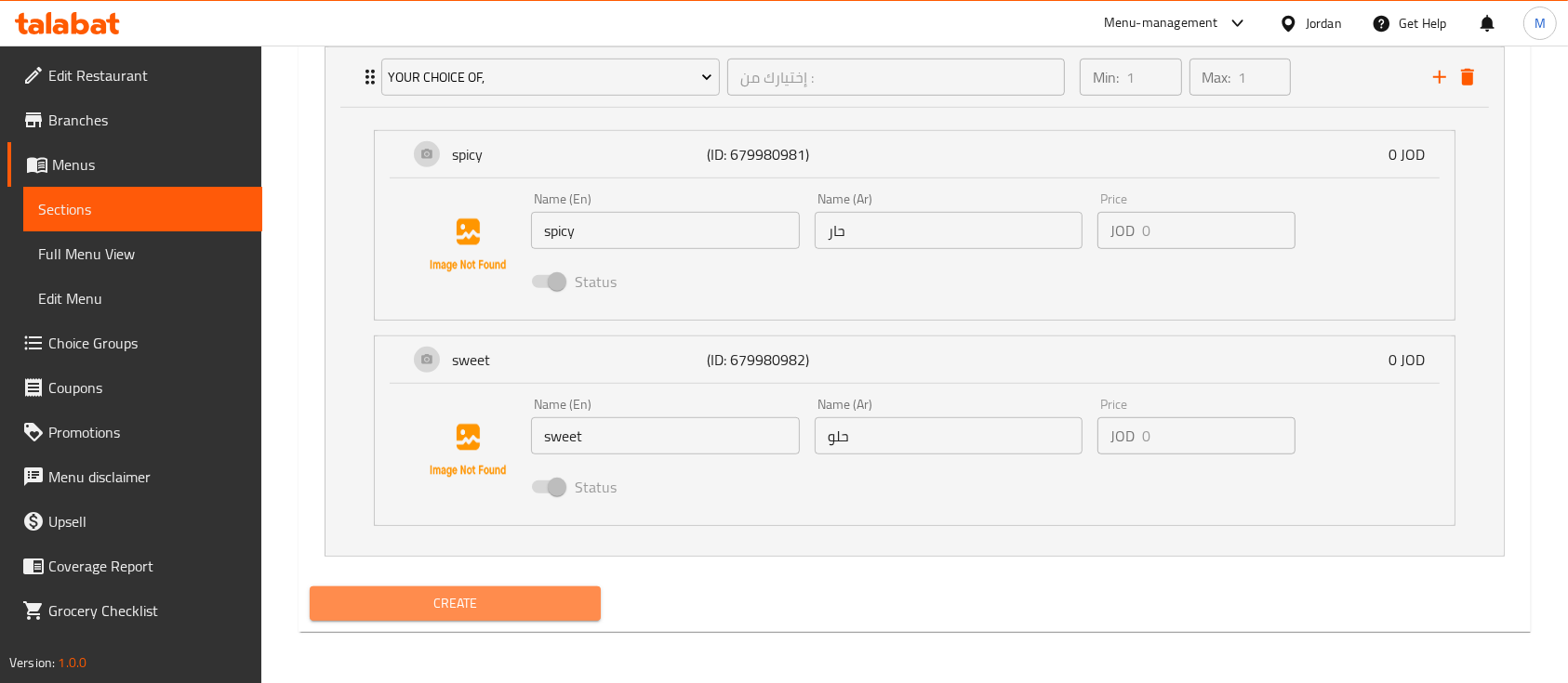
click at [595, 600] on button "Create" at bounding box center [455, 603] width 291 height 35
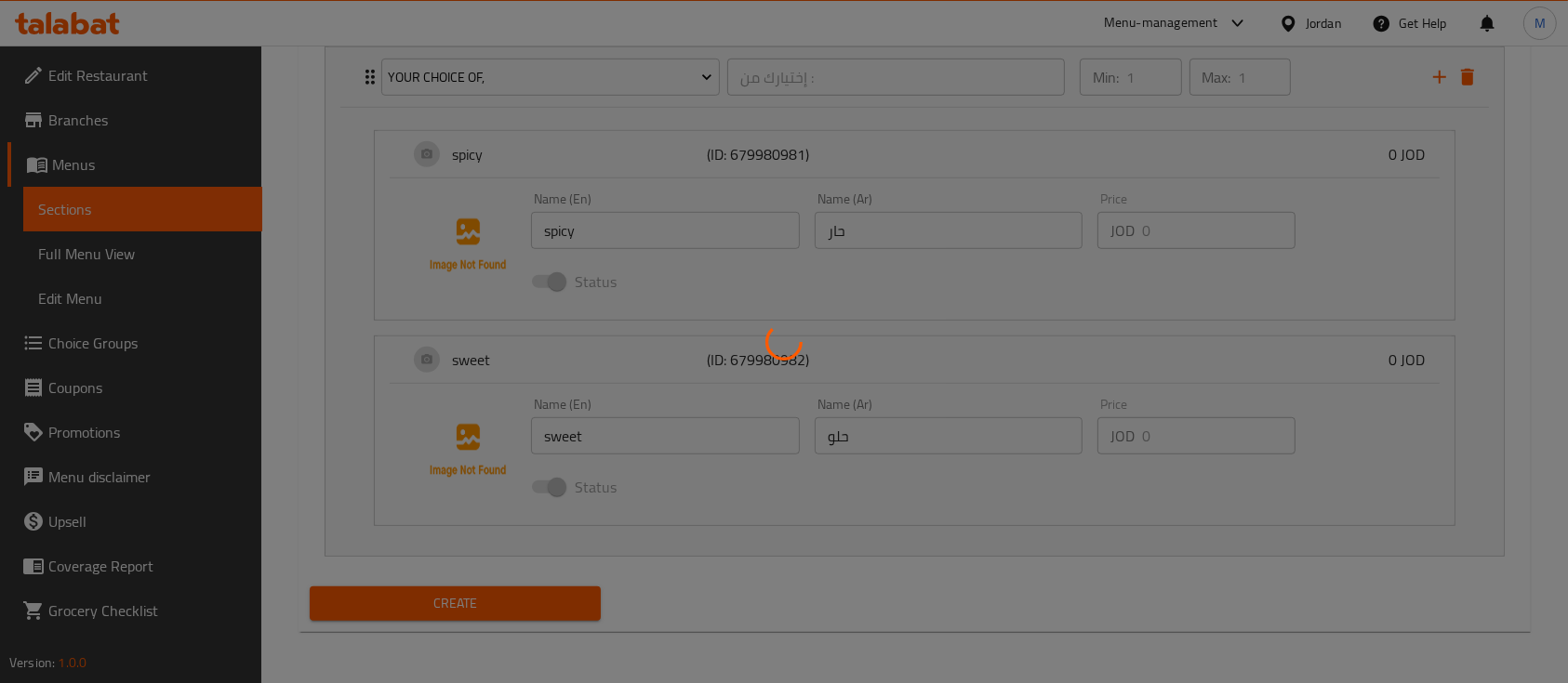
type input "0"
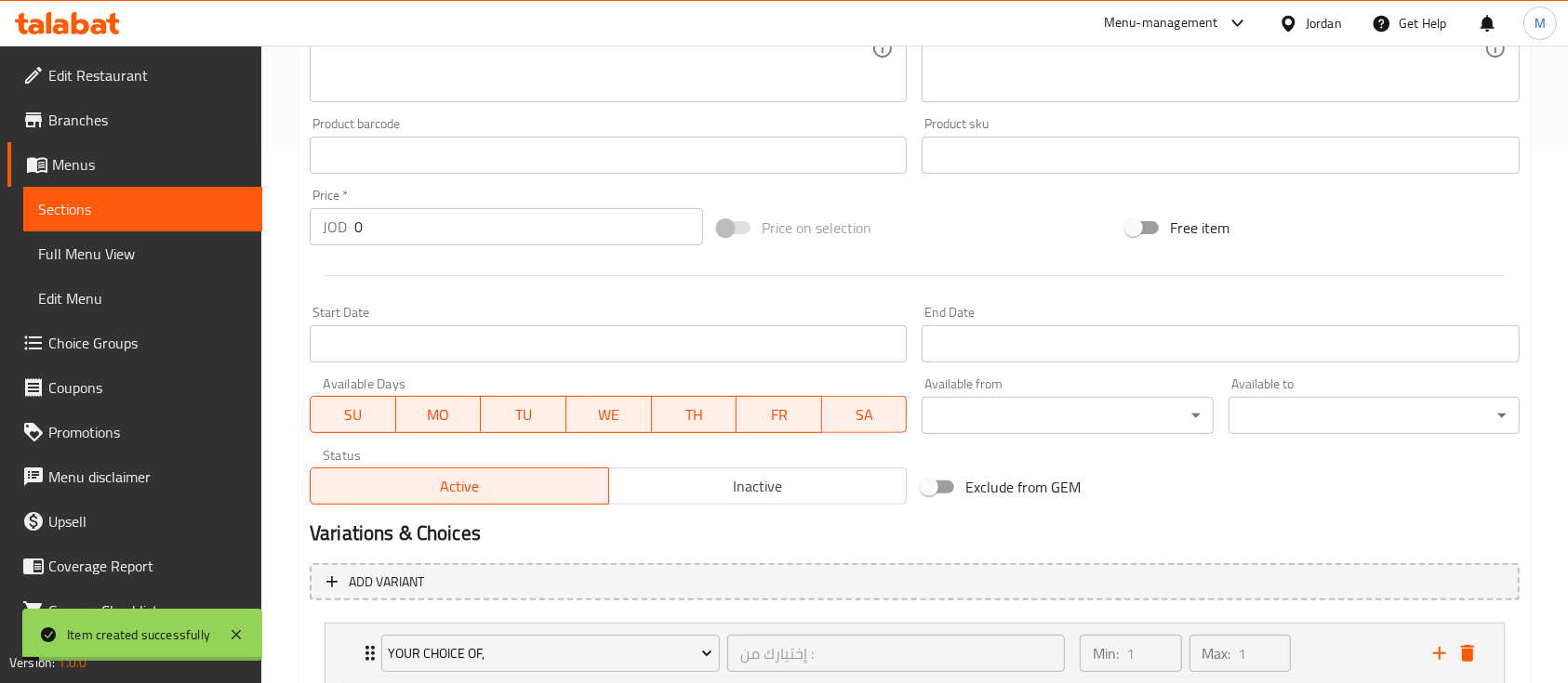
scroll to position [0, 0]
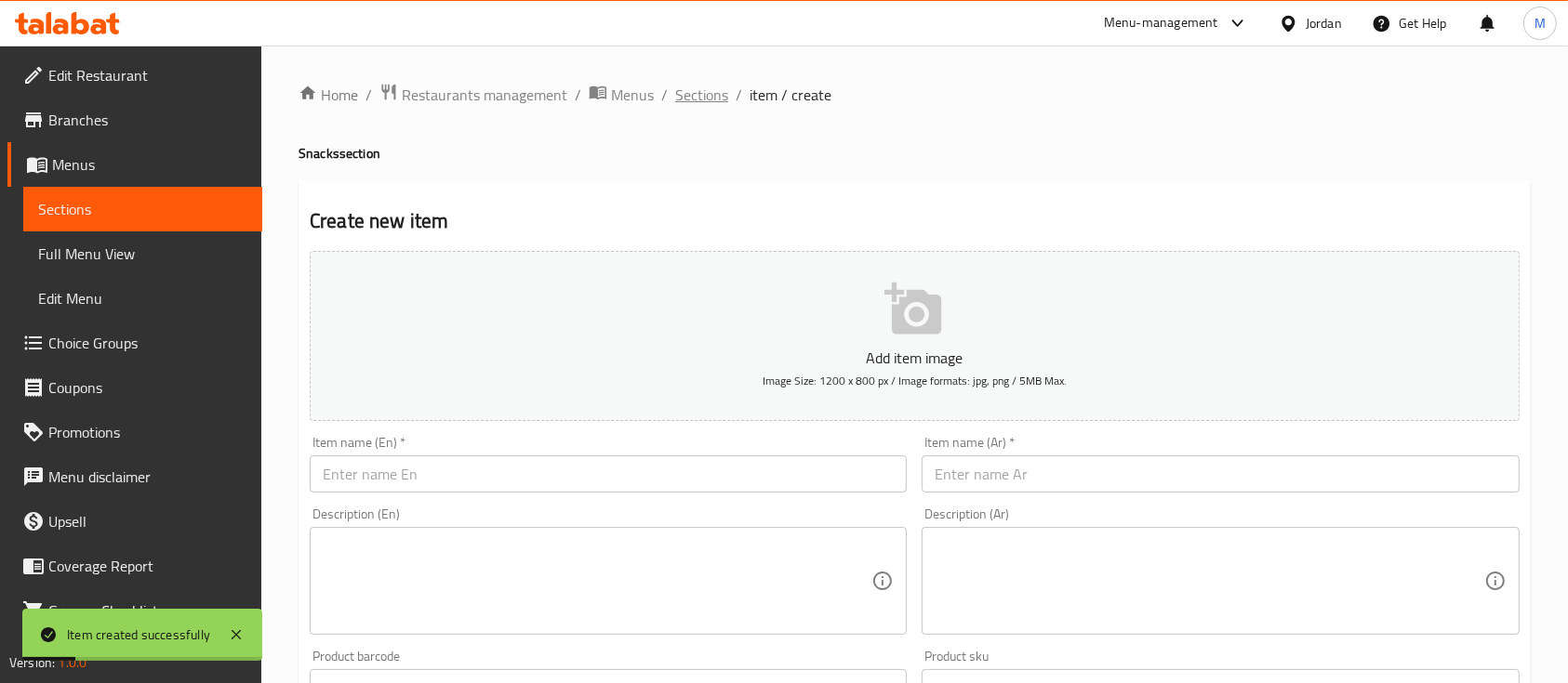
click at [698, 105] on span "Sections" at bounding box center [701, 95] width 53 height 23
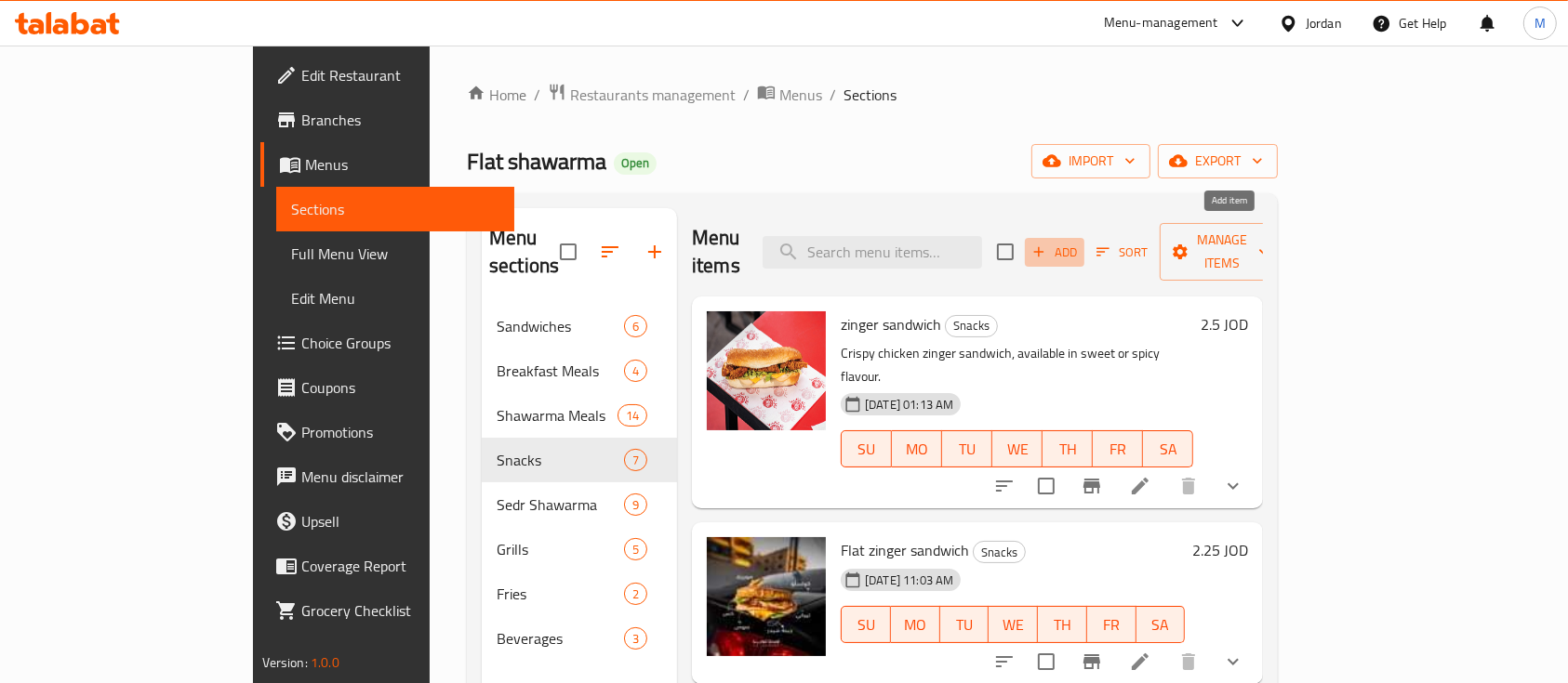
click at [1080, 242] on span "Add" at bounding box center [1054, 252] width 50 height 22
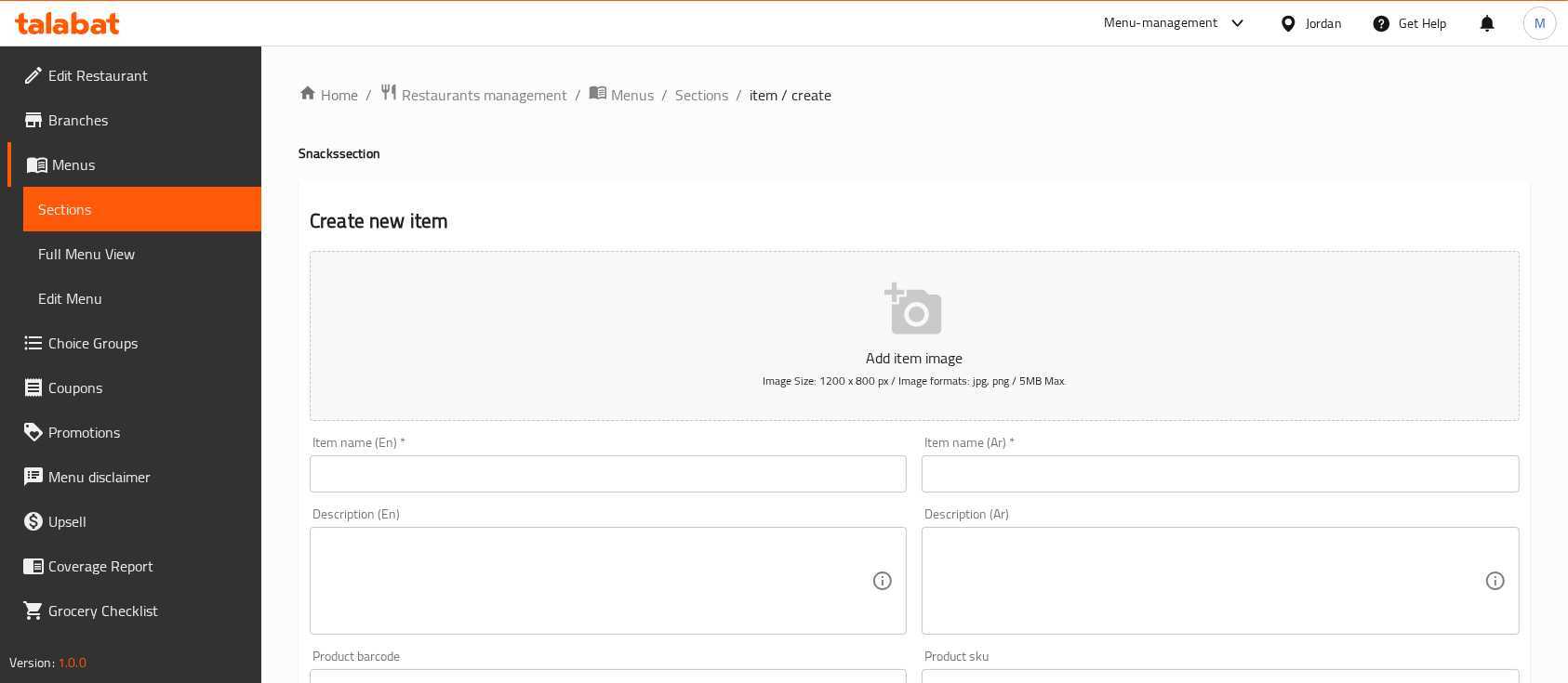
click at [658, 468] on input "text" at bounding box center [608, 474] width 597 height 38
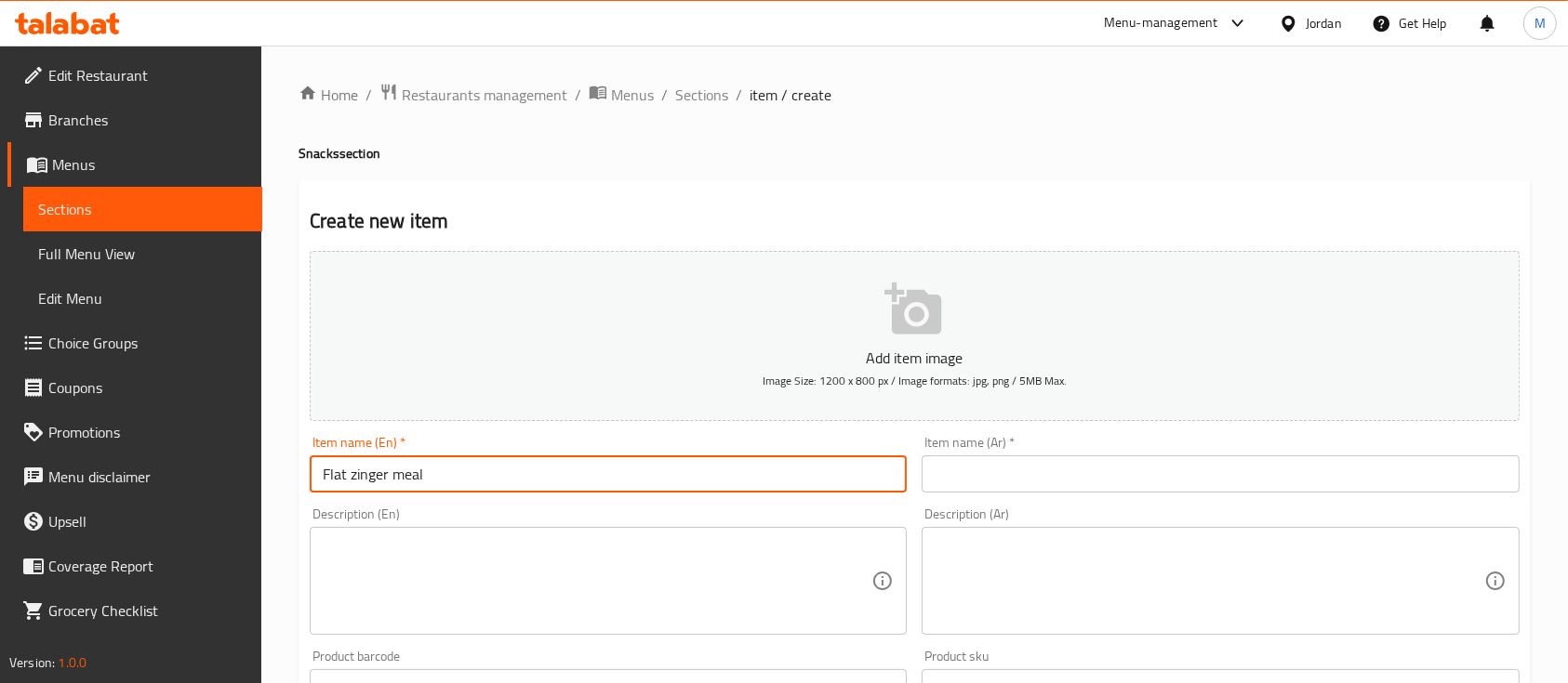
click at [662, 481] on input "Flat zinger meal" at bounding box center [608, 474] width 597 height 38
type input "Flat zinger meal"
click at [1102, 472] on input "text" at bounding box center [1220, 474] width 597 height 38
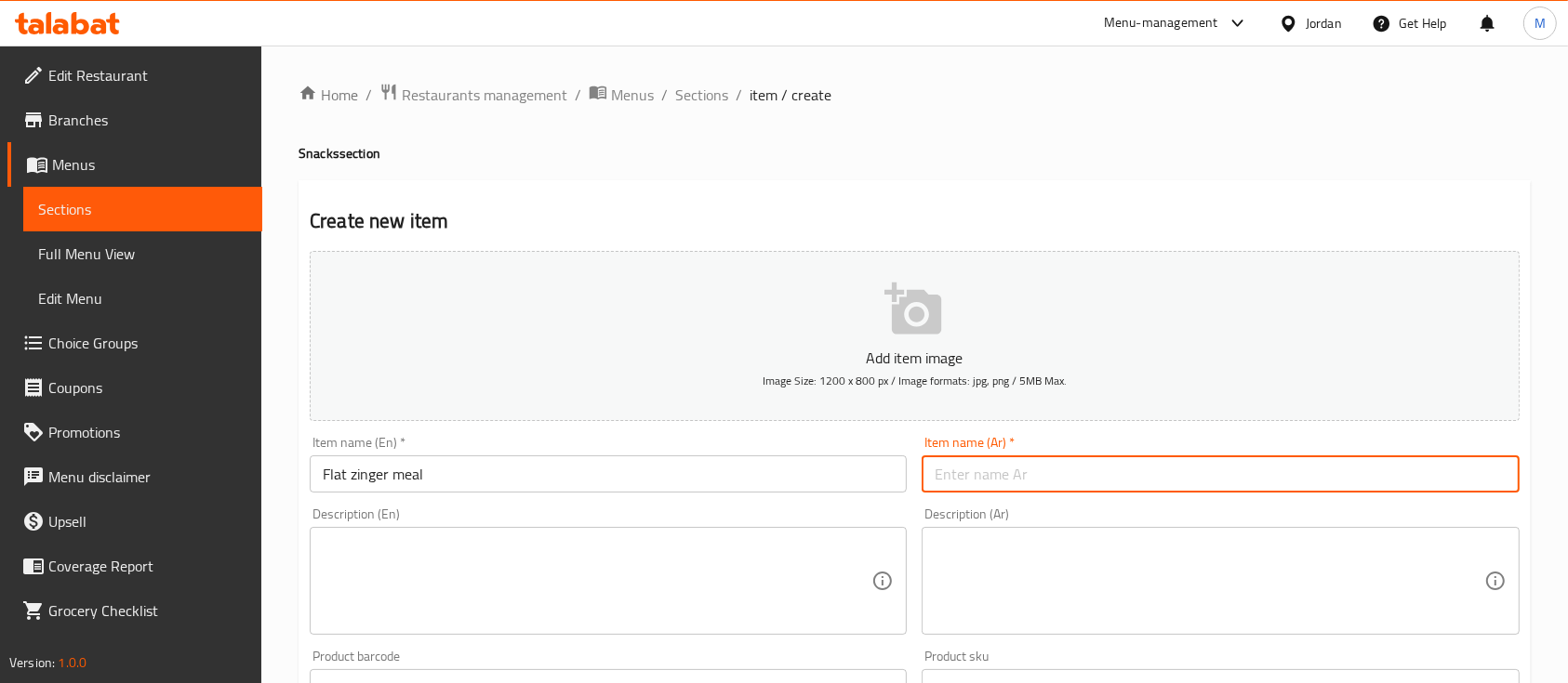
type input "و"
type input ","
type input "و"
type input ","
type input "ي"
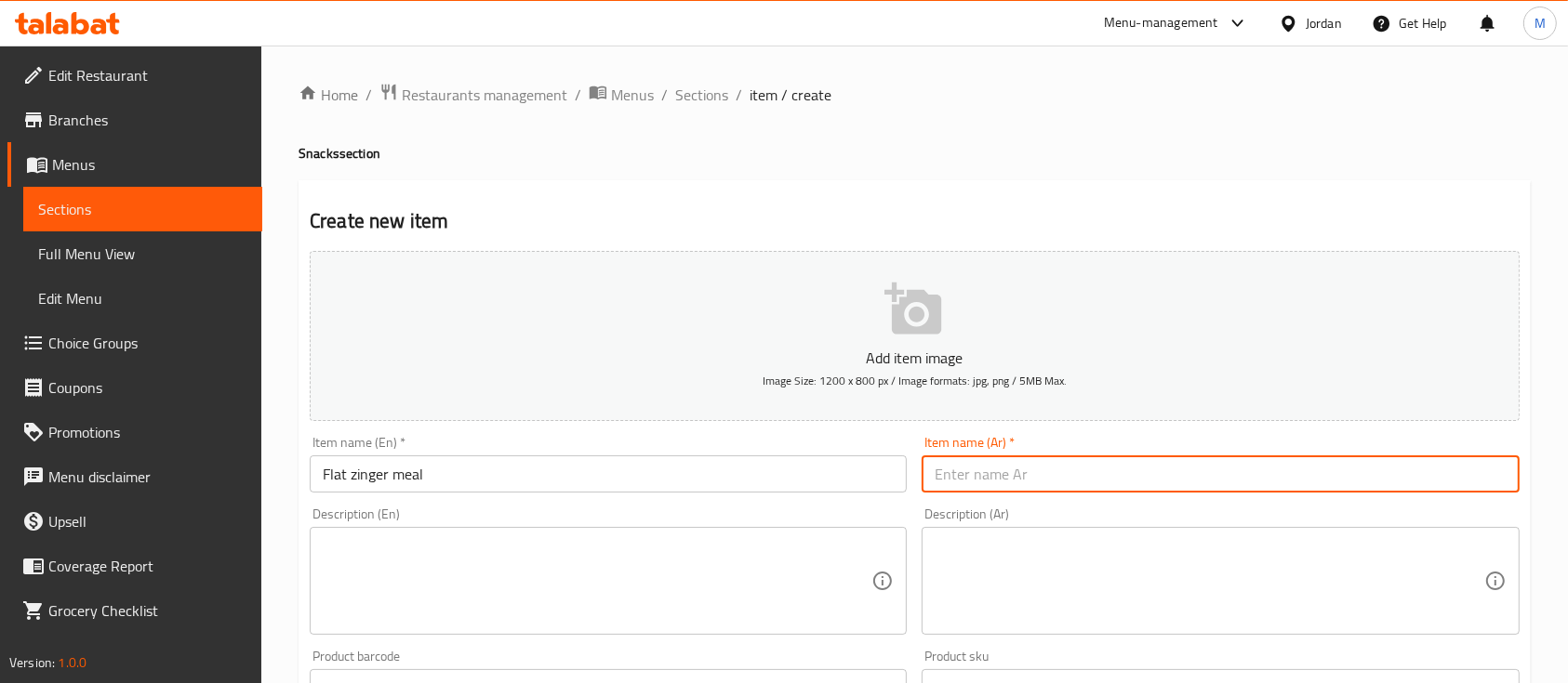
type input "و"
type input "وجبة فلات زنجر"
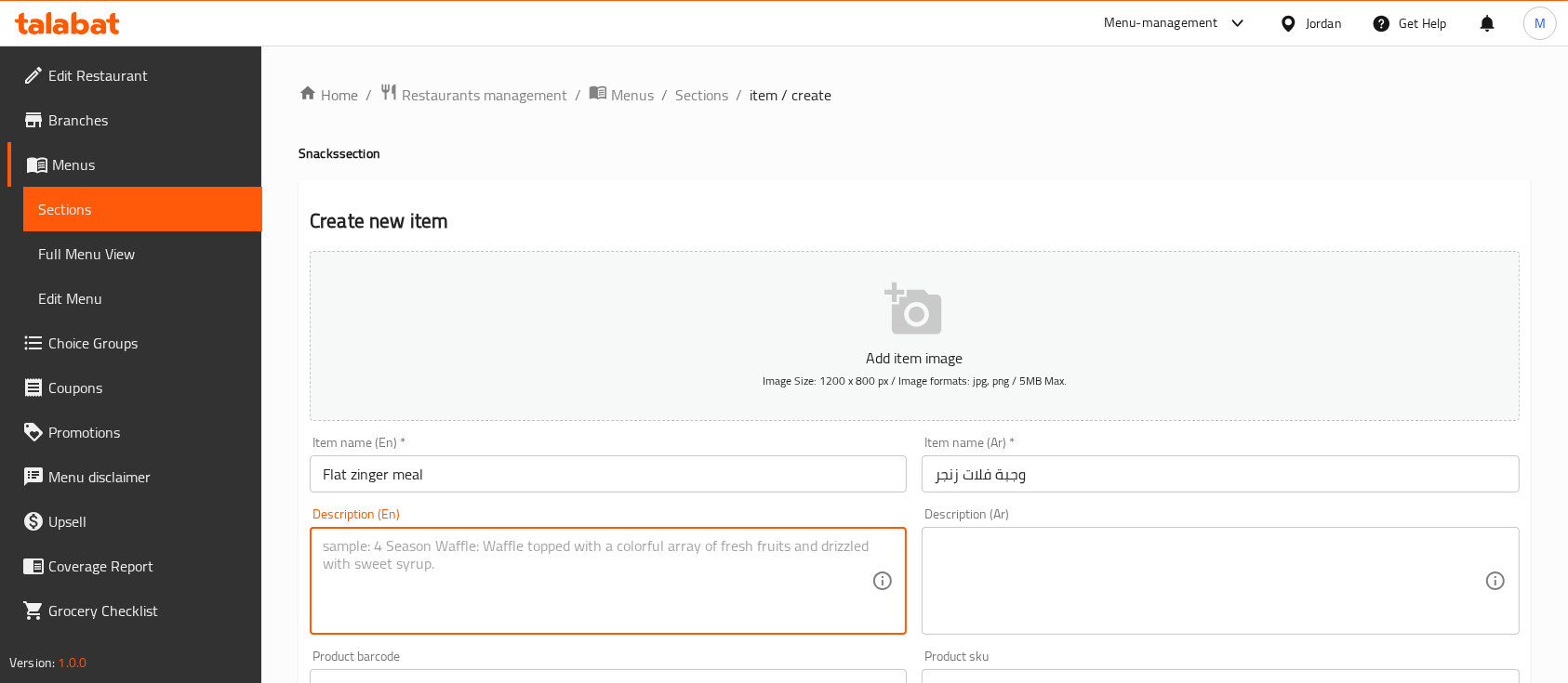
click at [718, 544] on textarea at bounding box center [597, 581] width 549 height 88
type textarea "F"
click at [718, 544] on textarea "Zinger sandwich + fries" at bounding box center [597, 581] width 549 height 88
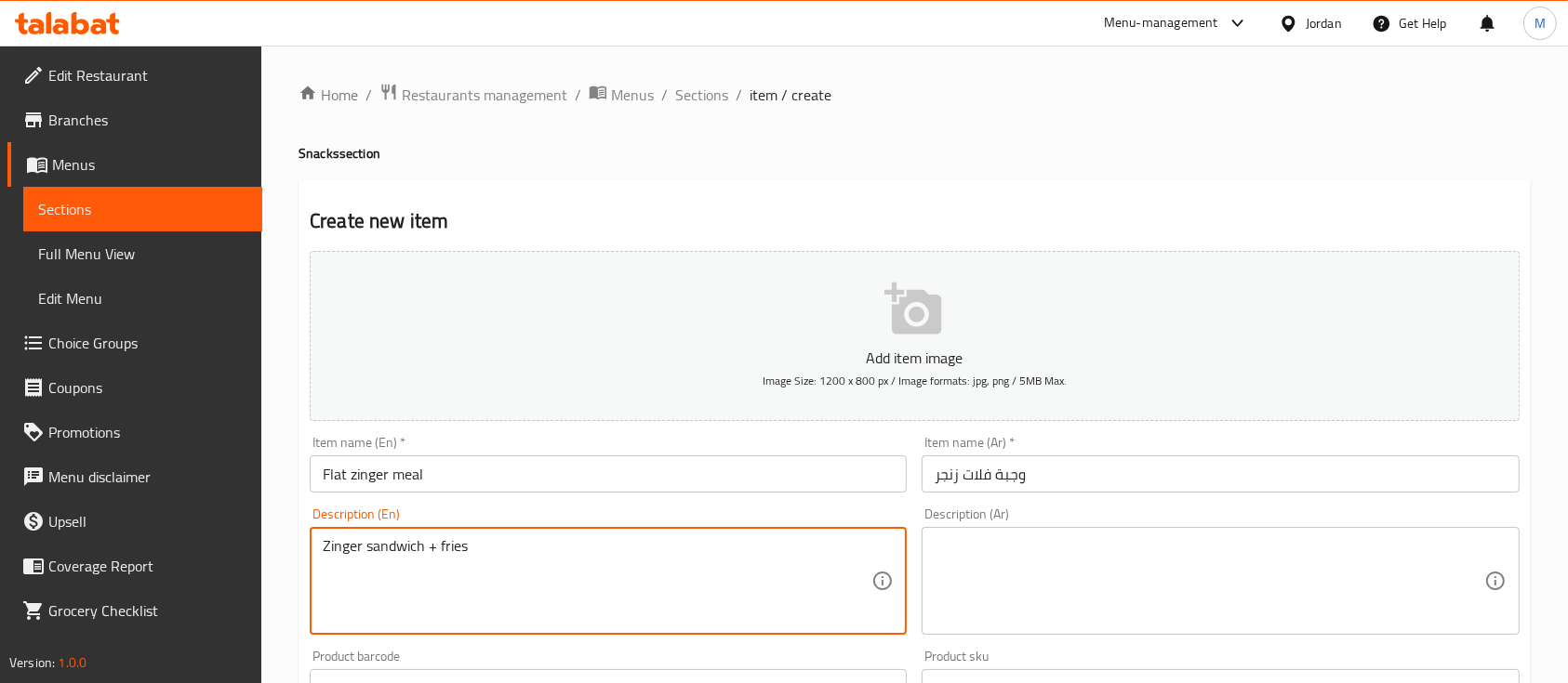
type textarea "Zinger sandwich + fries"
click at [1076, 569] on textarea at bounding box center [1208, 581] width 549 height 88
paste textarea "Zinger sandwich + fries"
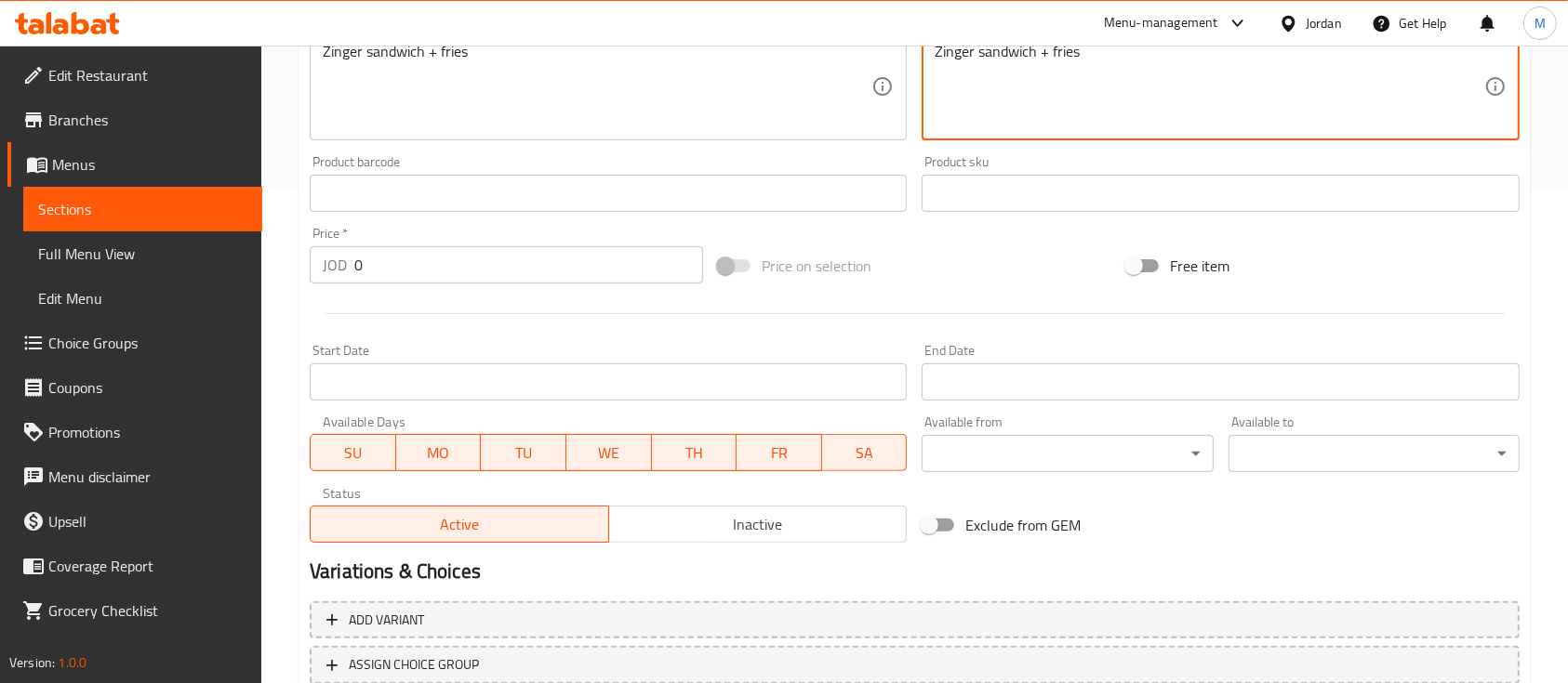
scroll to position [496, 0]
type textarea "Zinger sandwich + fries"
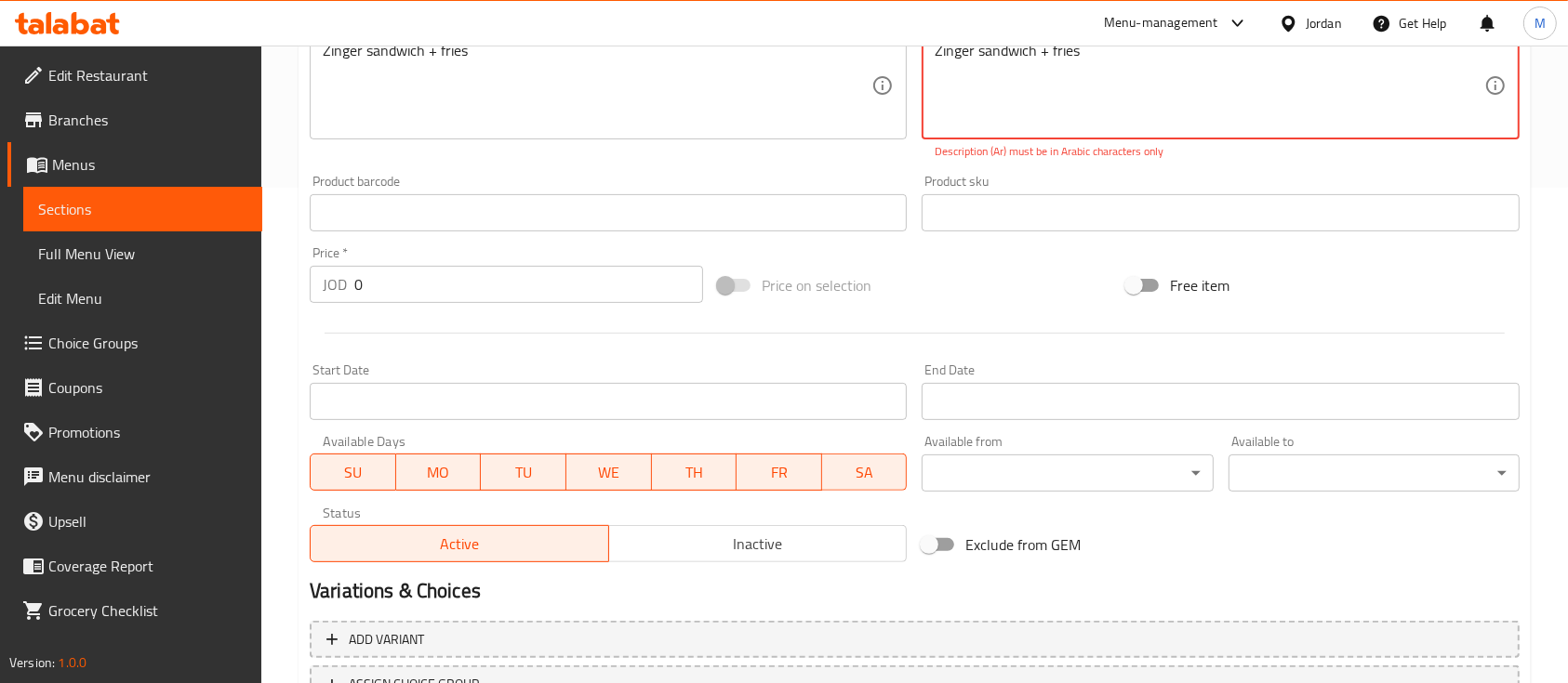
drag, startPoint x: 472, startPoint y: 287, endPoint x: 21, endPoint y: 261, distance: 451.7
click at [21, 263] on div "Edit Restaurant Branches Menus Sections Full Menu View Edit Menu Choice Groups …" at bounding box center [784, 194] width 1568 height 1288
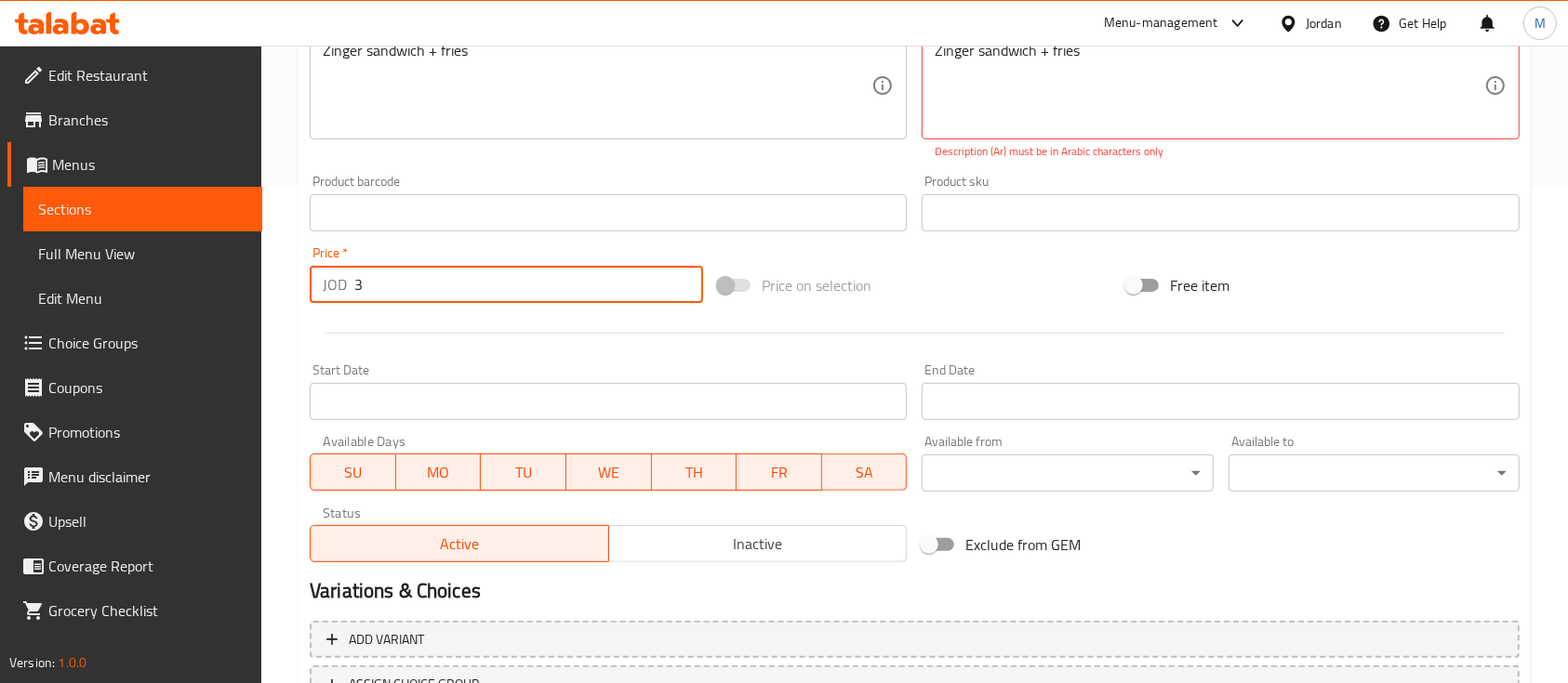
type input "3"
click at [466, 337] on div at bounding box center [914, 333] width 1224 height 45
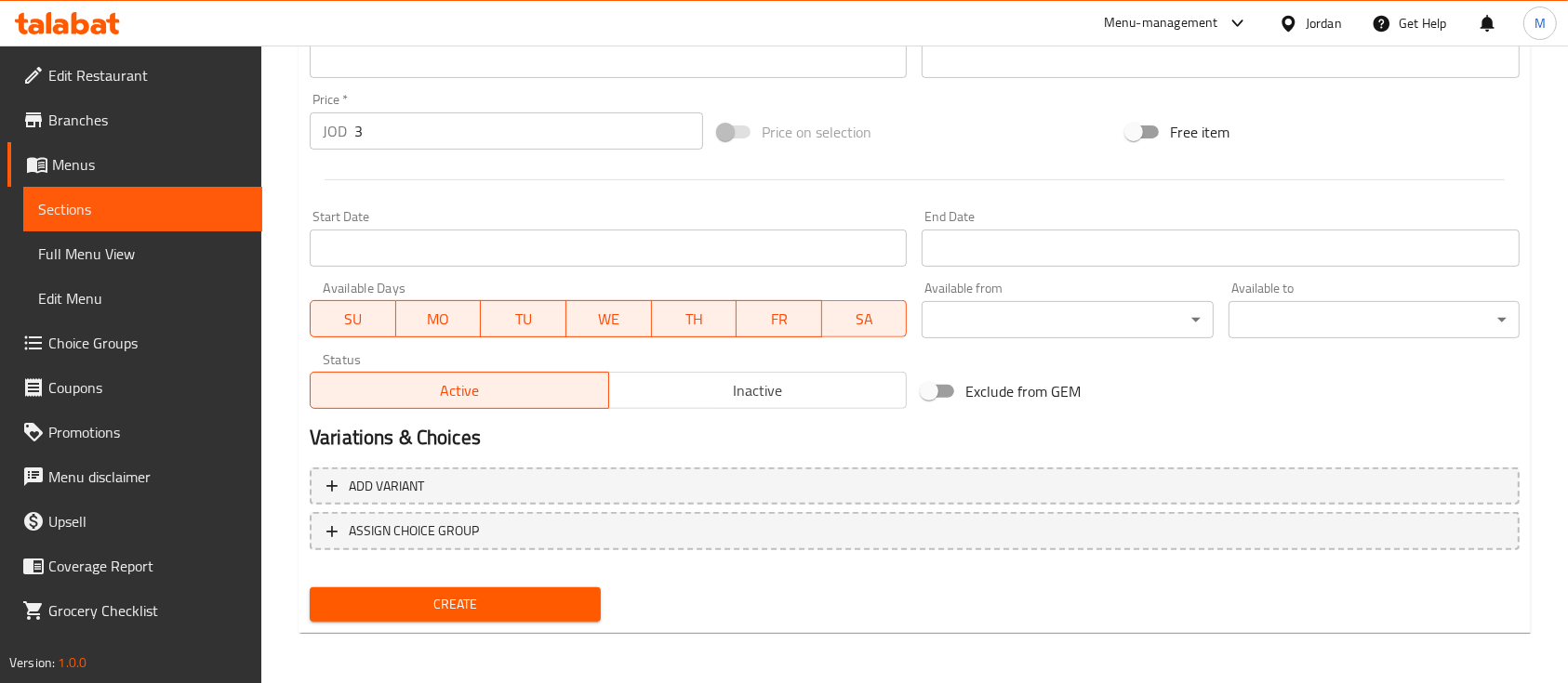
scroll to position [651, 0]
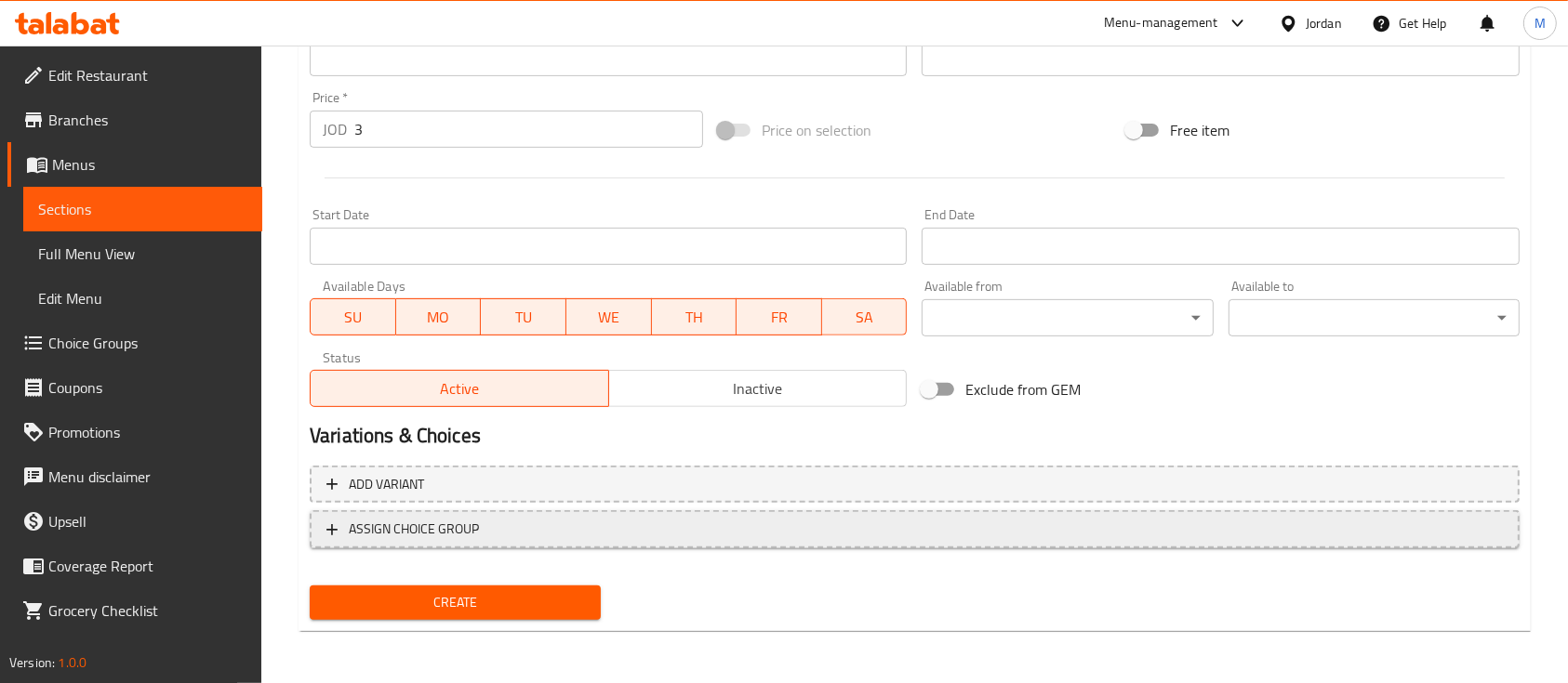
click at [531, 524] on span "ASSIGN CHOICE GROUP" at bounding box center [915, 529] width 1176 height 24
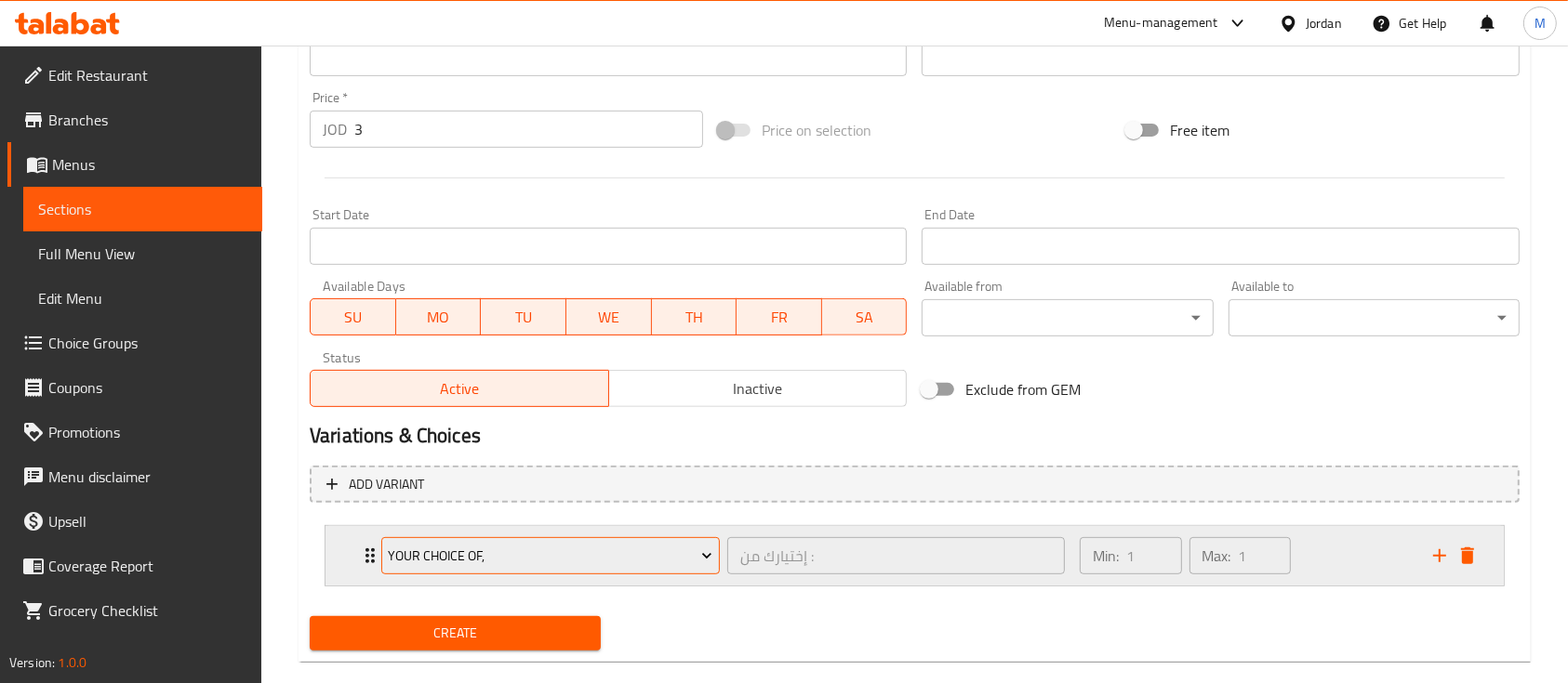
click at [708, 556] on icon "Expand" at bounding box center [707, 557] width 9 height 6
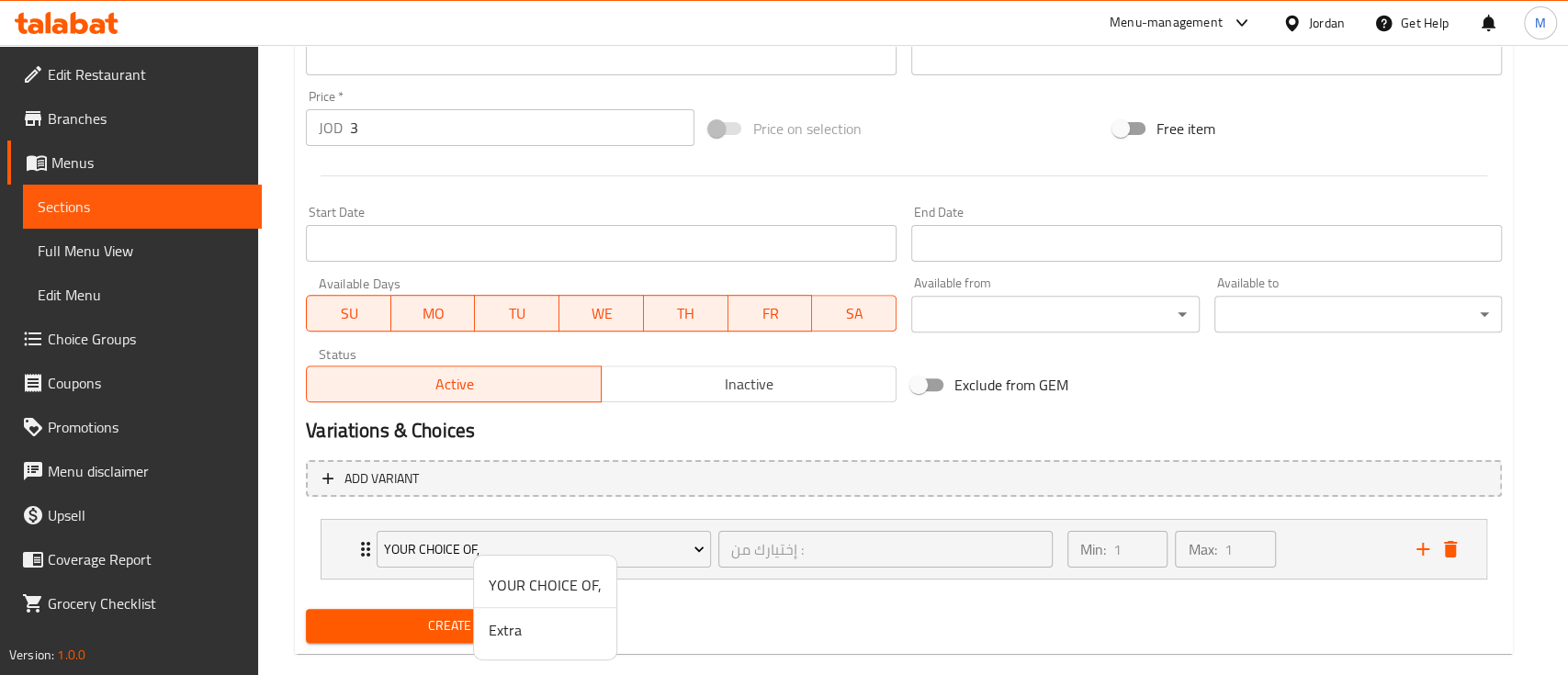
click at [580, 589] on span "YOUR CHOICE OF," at bounding box center [546, 585] width 113 height 22
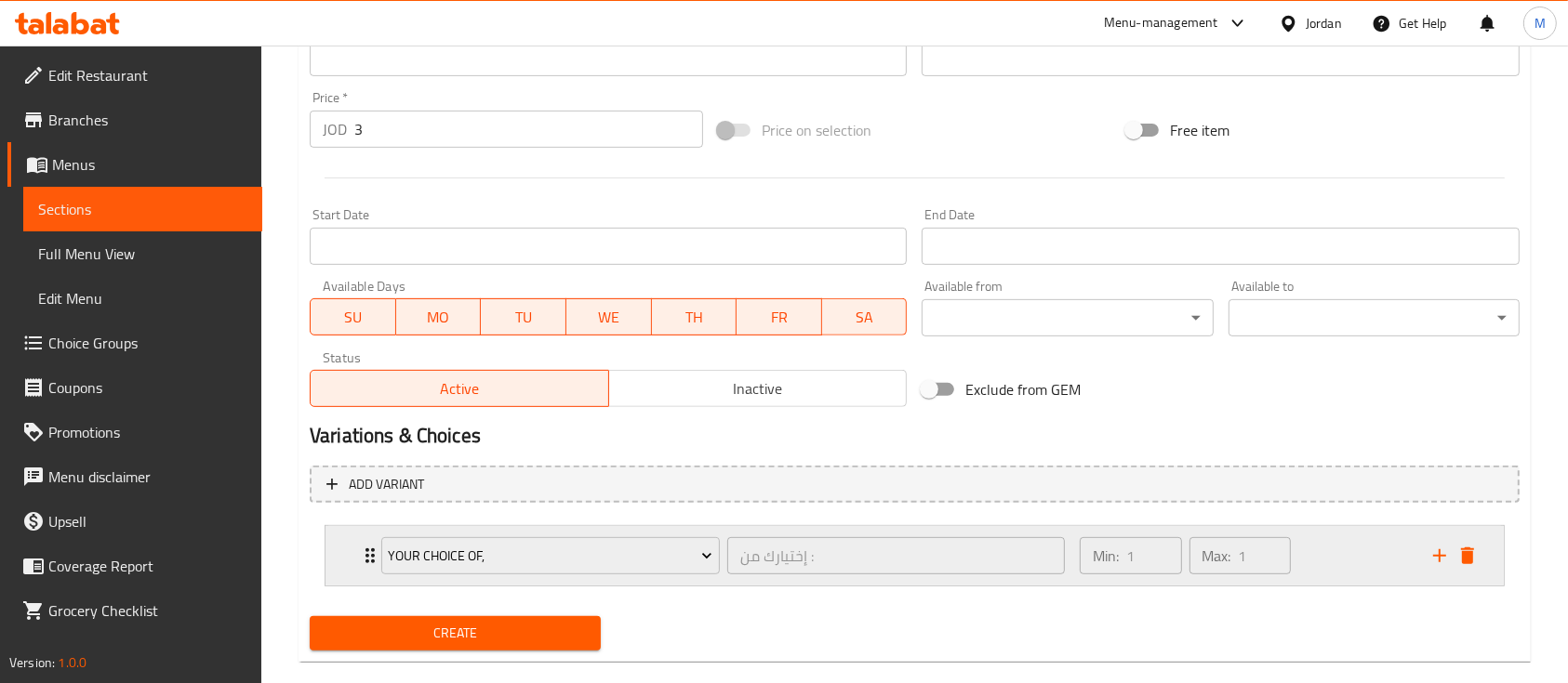
click at [1330, 562] on div "Min: 1 ​ Max: 1 ​" at bounding box center [1244, 555] width 353 height 59
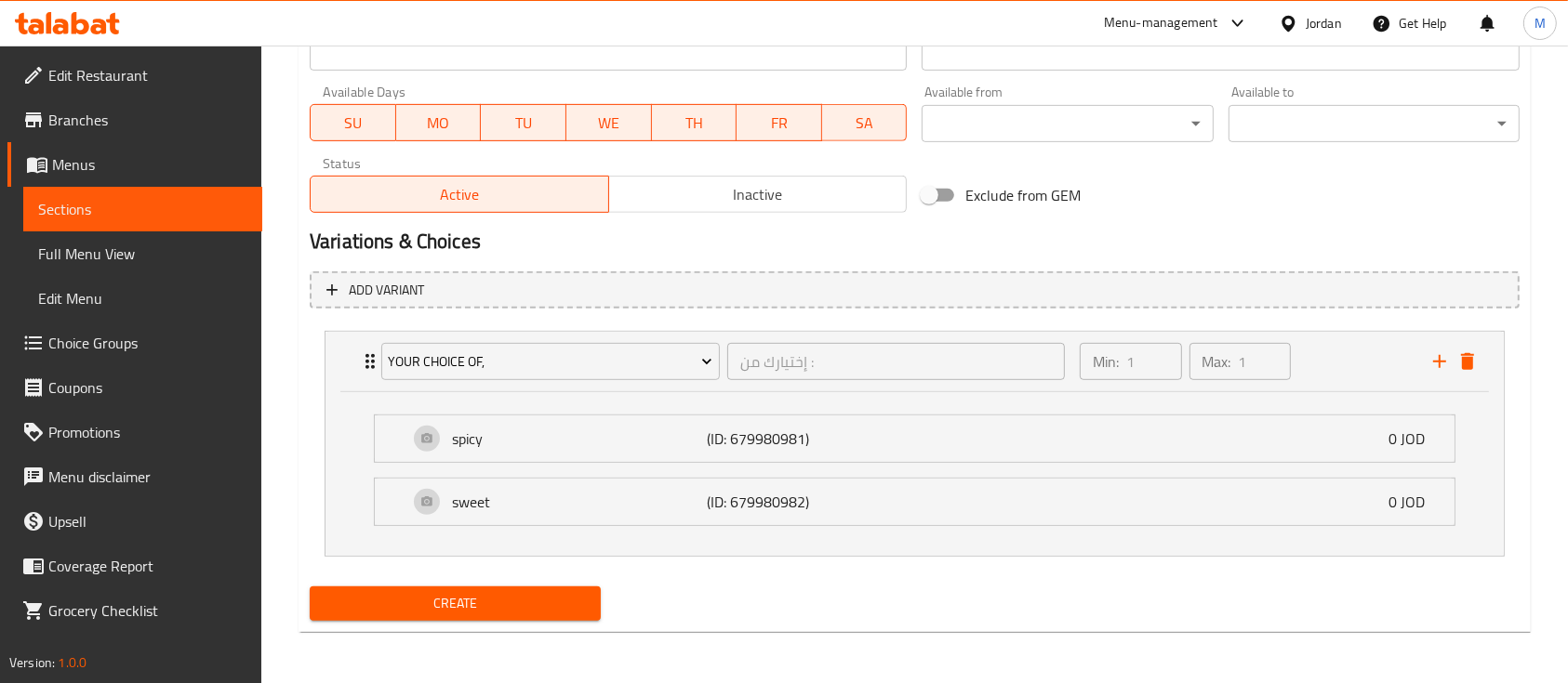
scroll to position [846, 0]
drag, startPoint x: 576, startPoint y: 600, endPoint x: 723, endPoint y: 617, distance: 148.0
click at [575, 601] on span "Create" at bounding box center [456, 602] width 262 height 24
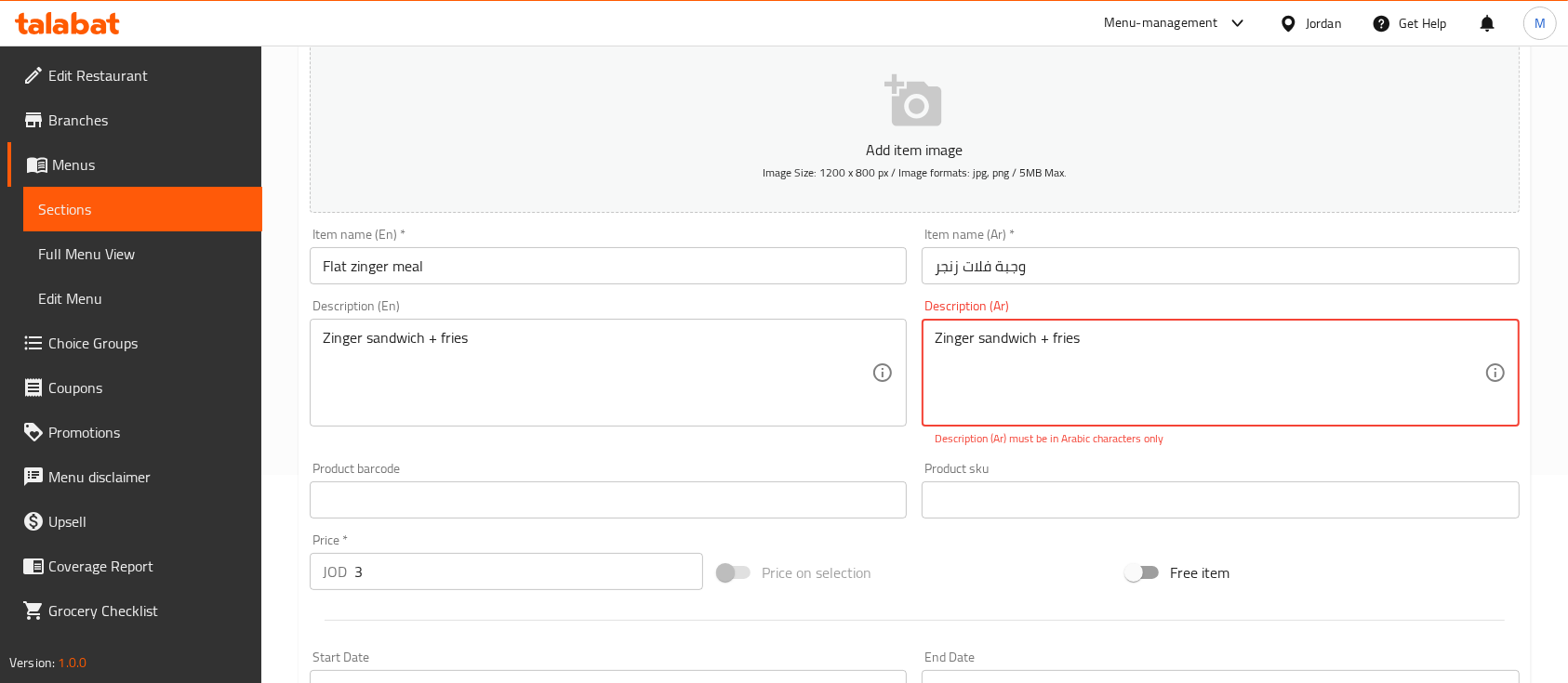
drag, startPoint x: 1111, startPoint y: 359, endPoint x: 892, endPoint y: 355, distance: 219.0
click at [892, 355] on div "Add item image Image Size: 1200 x 800 px / Image formats: jpg, png / 5MB Max. I…" at bounding box center [914, 446] width 1224 height 821
paste textarea "ساندويتش زنجر + بطاطس [GEOGRAPHIC_DATA]"
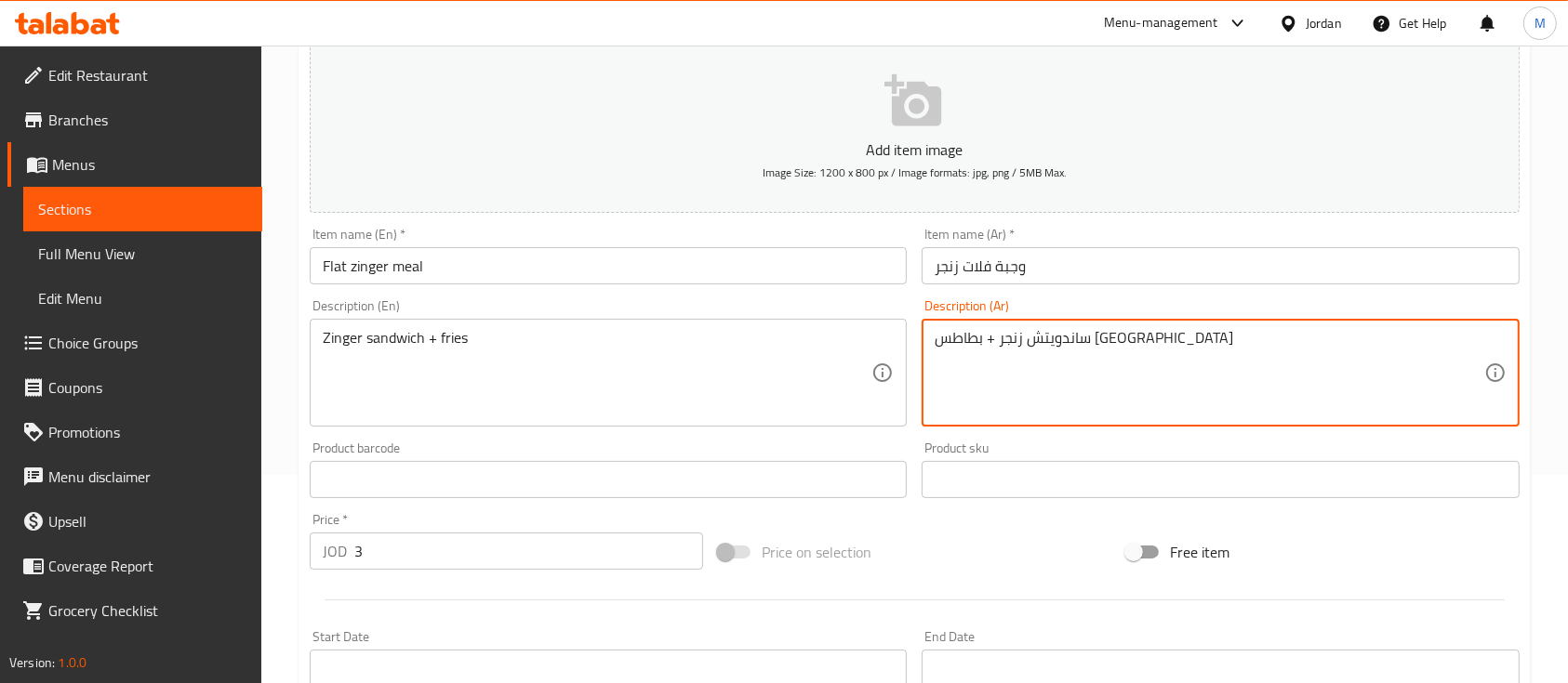
drag, startPoint x: 978, startPoint y: 345, endPoint x: 989, endPoint y: 342, distance: 11.4
click at [989, 342] on textarea "ساندويتش زنجر + بطاطس [GEOGRAPHIC_DATA]" at bounding box center [1208, 373] width 549 height 88
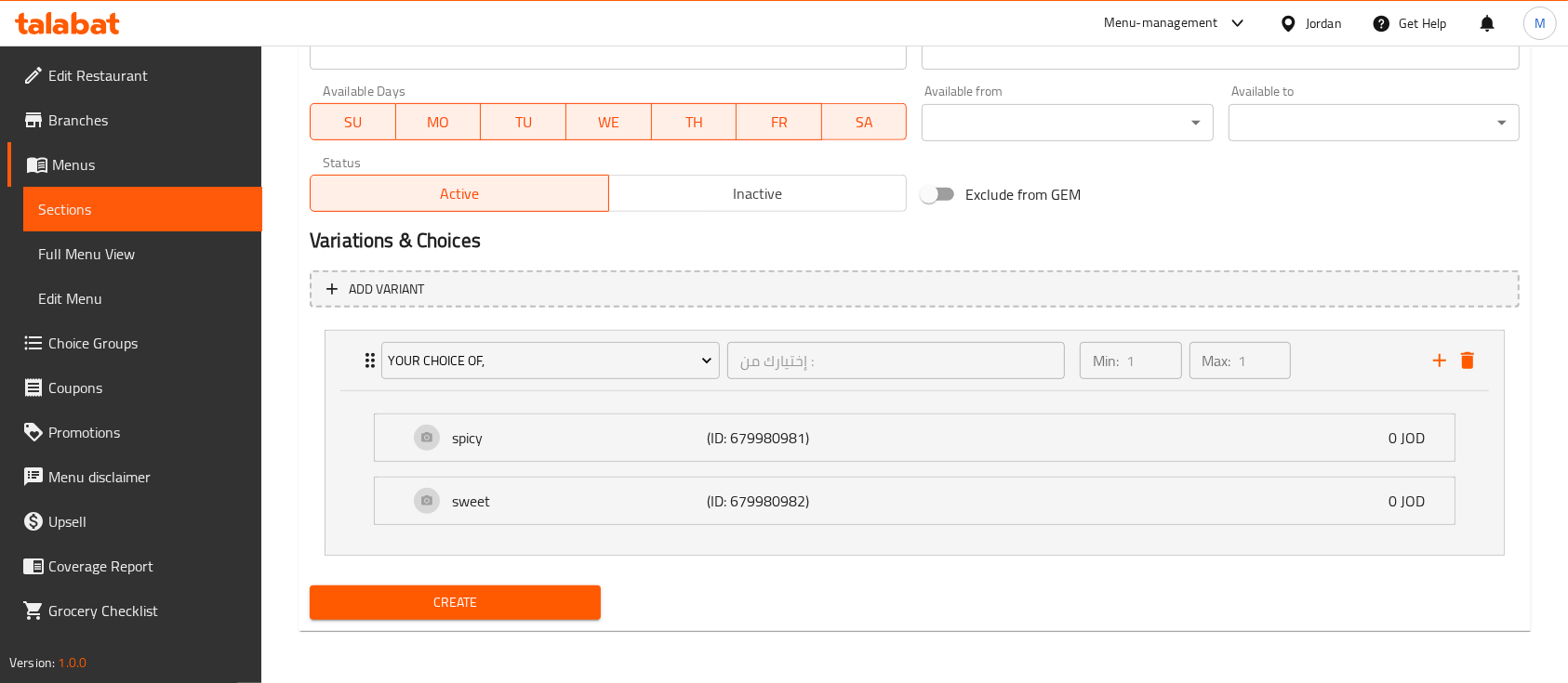
type textarea "ساندويتش زنجر + بطاطا [GEOGRAPHIC_DATA]"
click at [538, 611] on span "Create" at bounding box center [456, 602] width 262 height 24
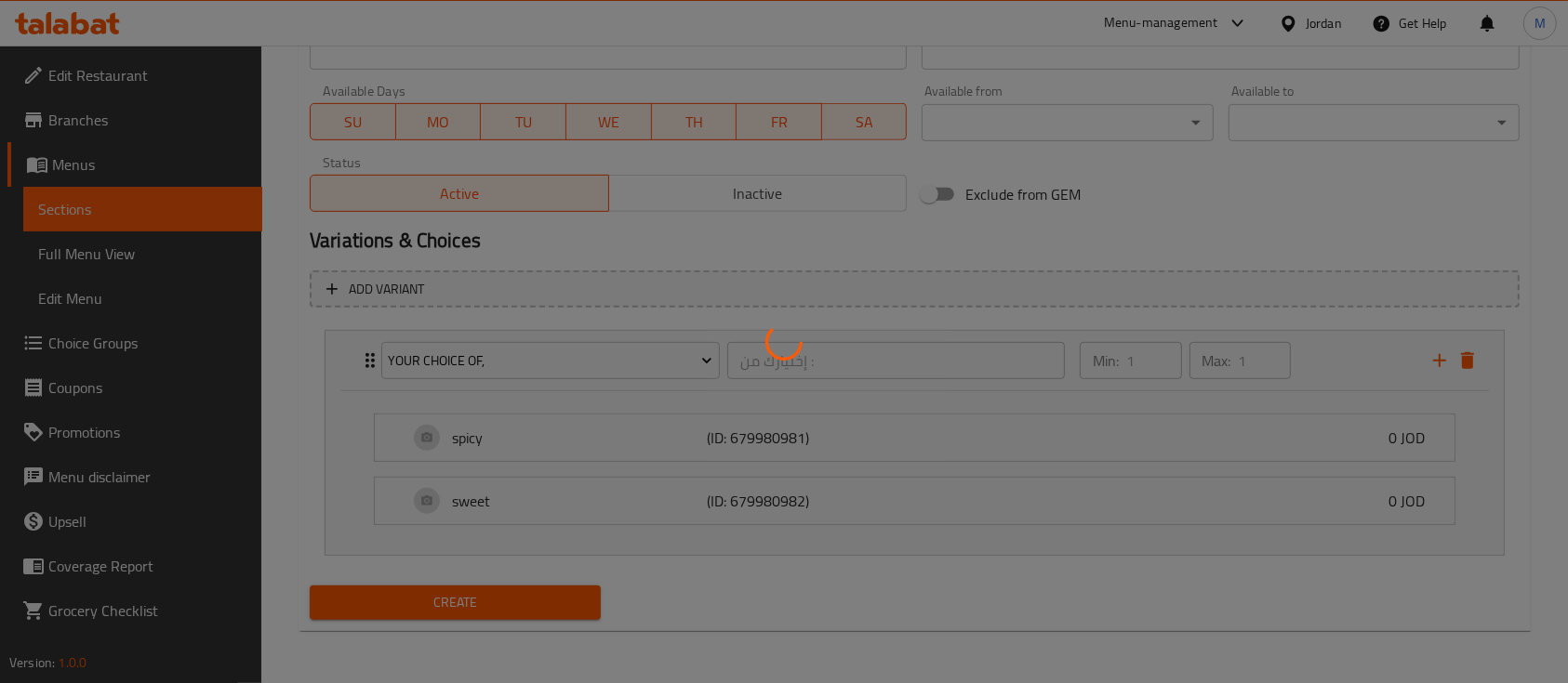
type input "0"
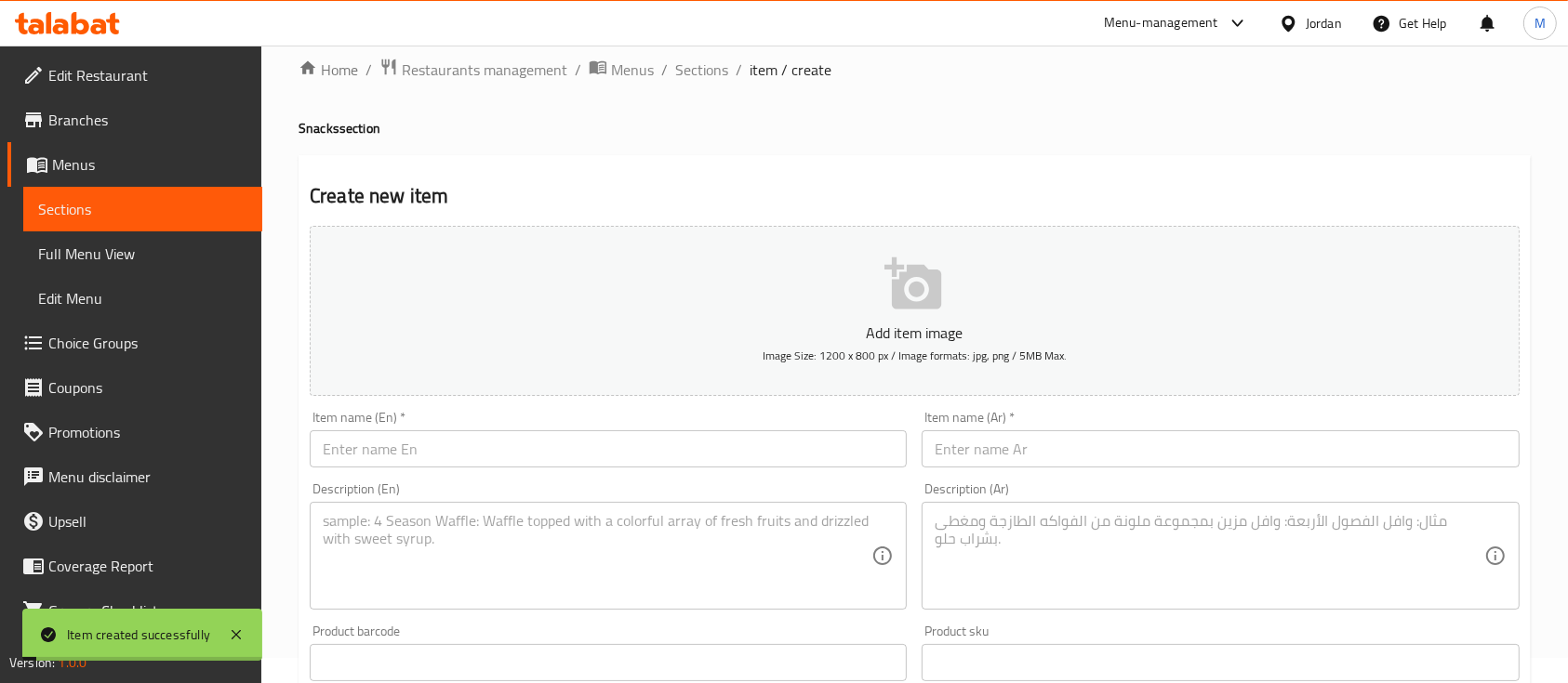
scroll to position [0, 0]
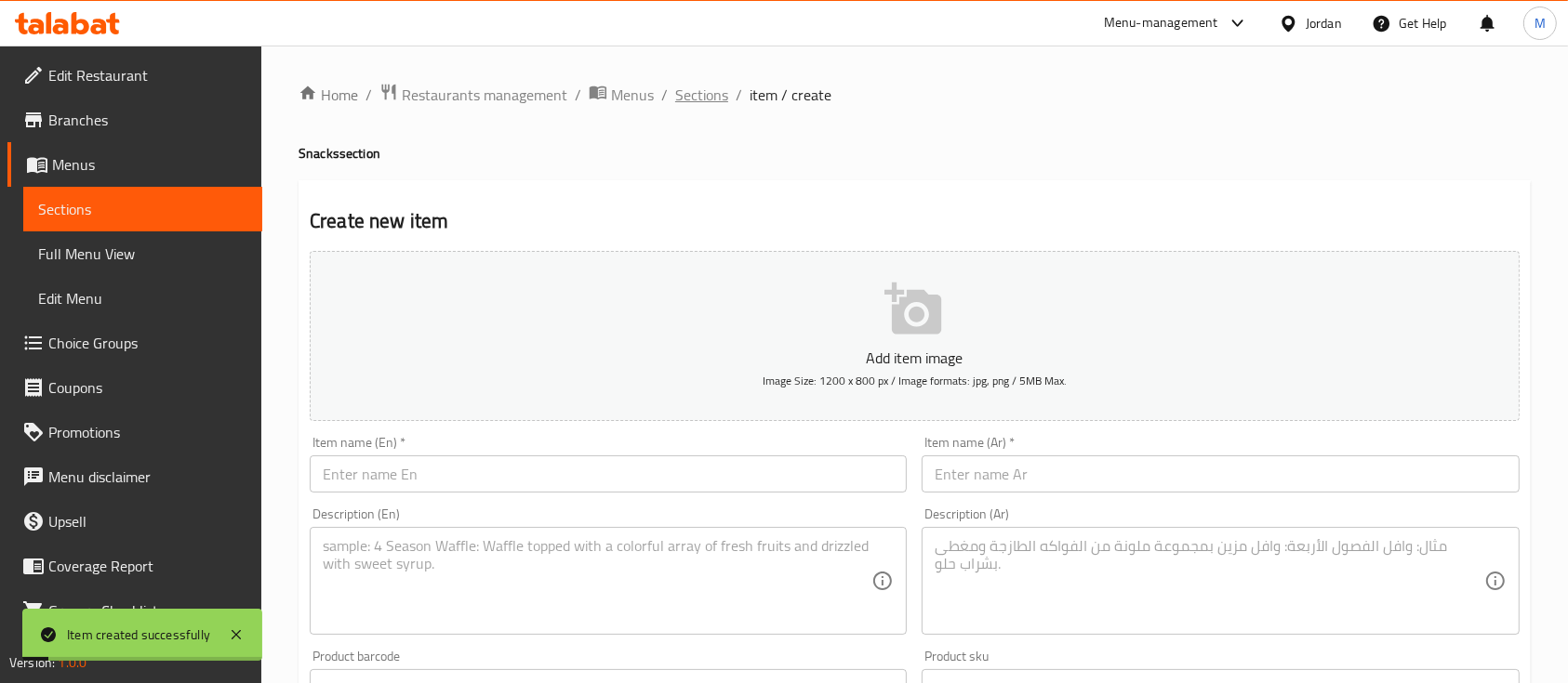
click at [707, 90] on span "Sections" at bounding box center [701, 95] width 53 height 23
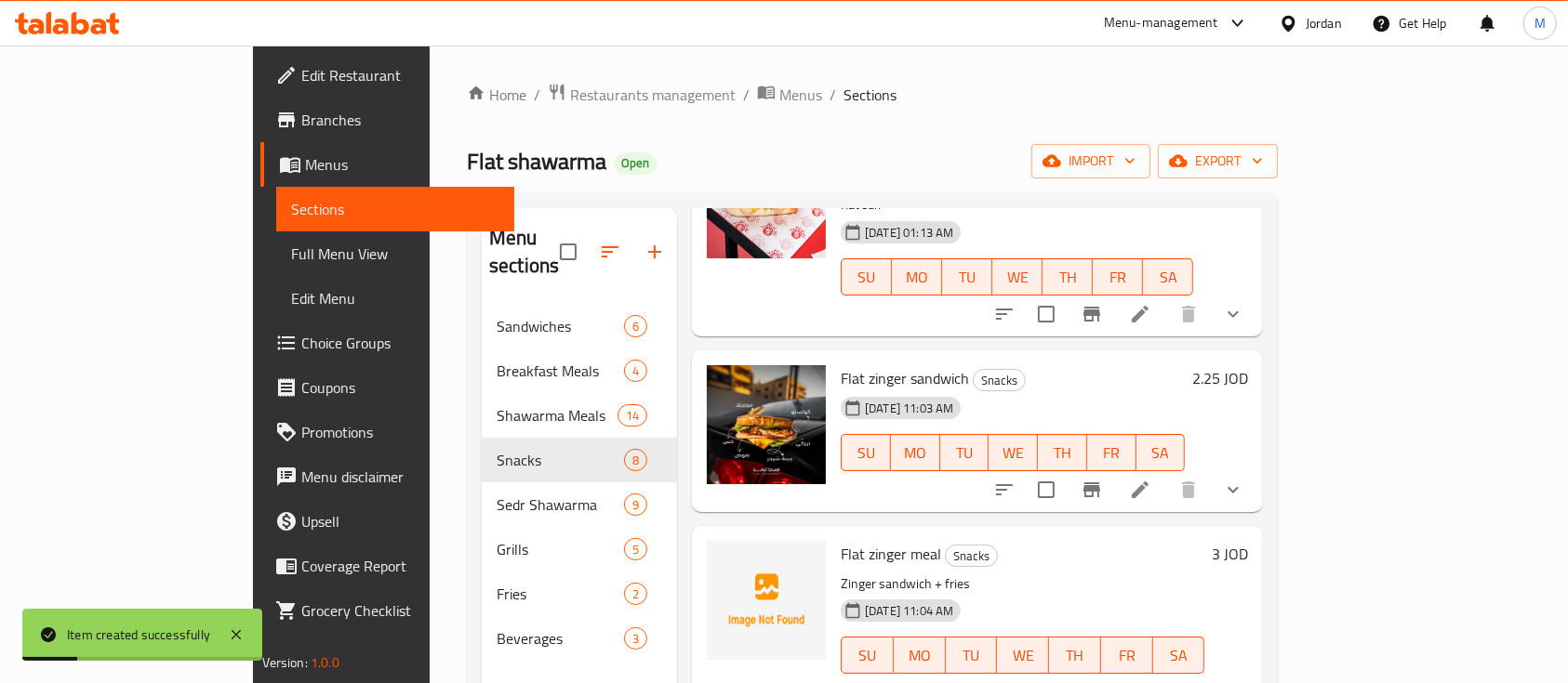
scroll to position [372, 0]
